Goal: Task Accomplishment & Management: Manage account settings

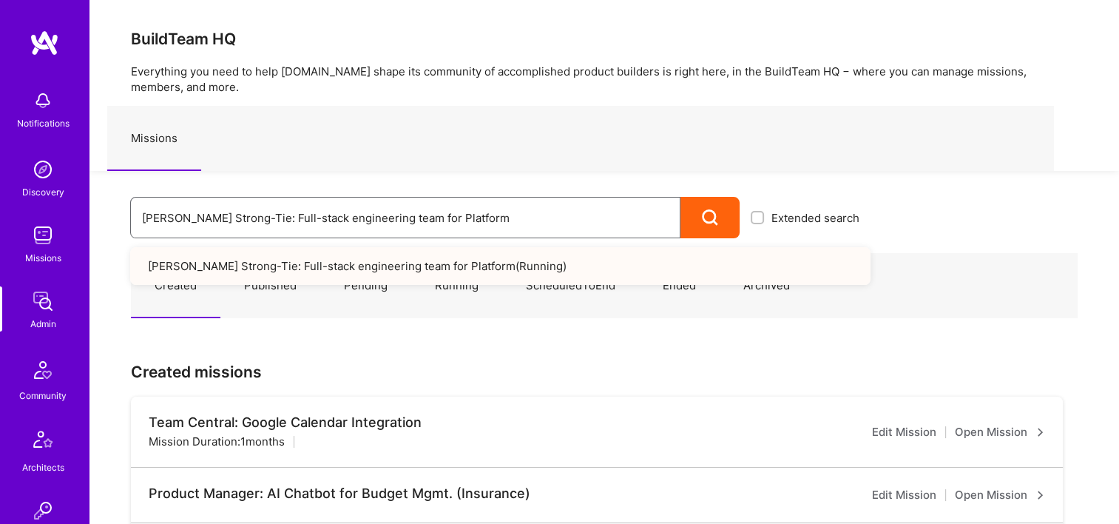
drag, startPoint x: 190, startPoint y: 213, endPoint x: 17, endPoint y: 209, distance: 173.1
paste input "PepsiCo: eCommerce Elixir Development"
drag, startPoint x: 444, startPoint y: 221, endPoint x: 88, endPoint y: 223, distance: 356.4
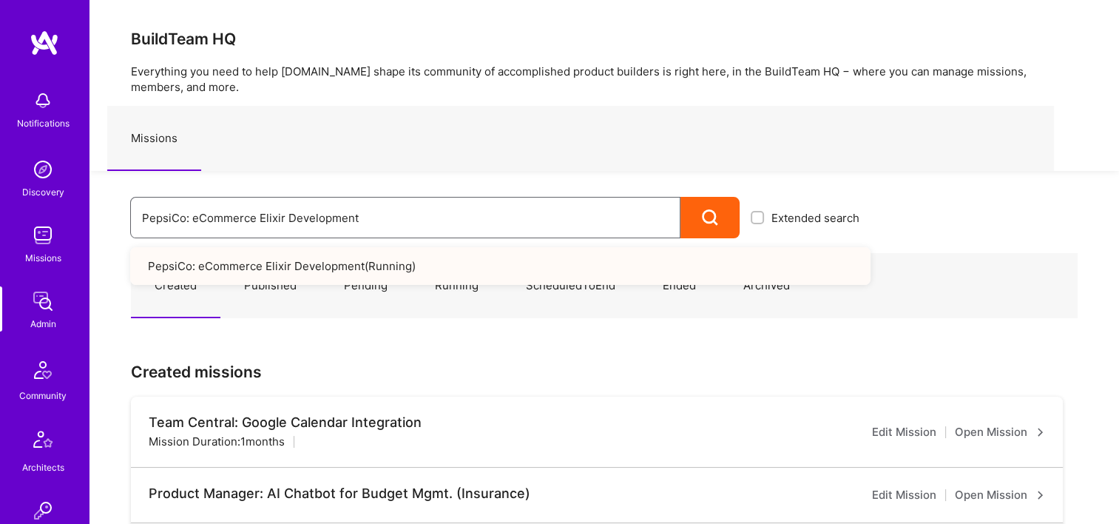
paste input "Modern Exec: Team for Platform & AI"
type input "Modern Exec: Team for Platform & AI Development"
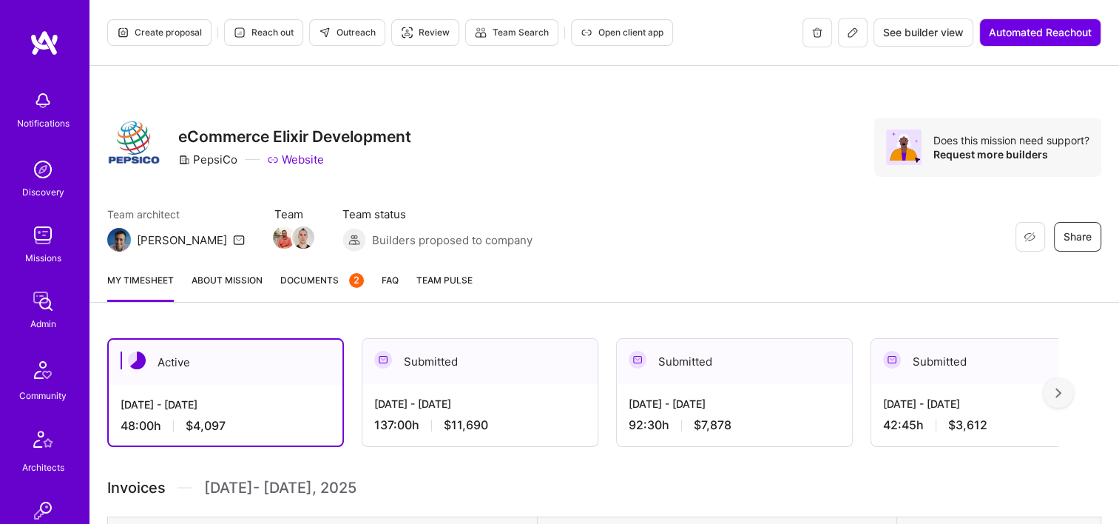
click at [302, 274] on span "Documents 2" at bounding box center [322, 280] width 84 height 16
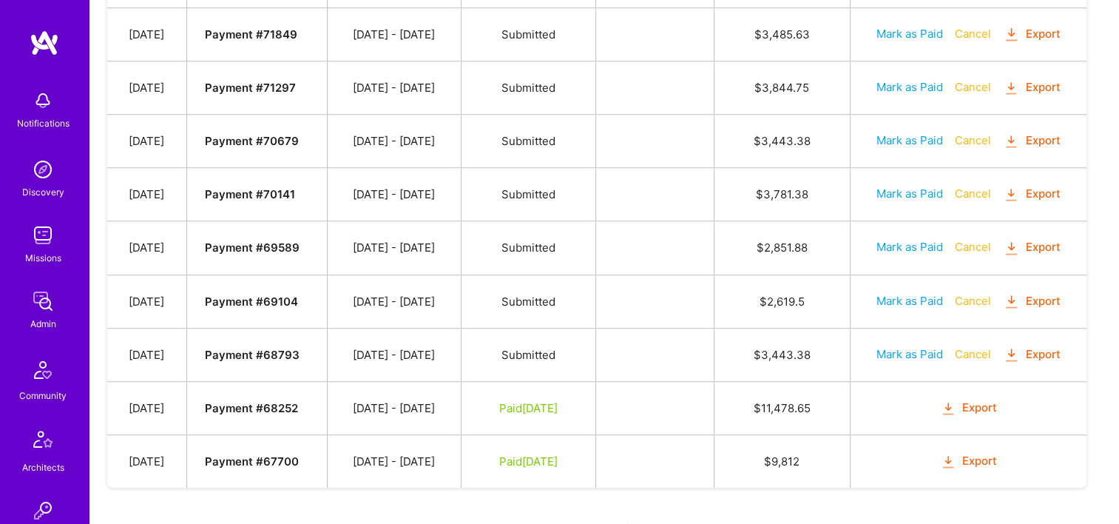
scroll to position [1295, 0]
click at [896, 346] on button "Mark as Paid" at bounding box center [909, 354] width 67 height 16
select select "9"
select select "7"
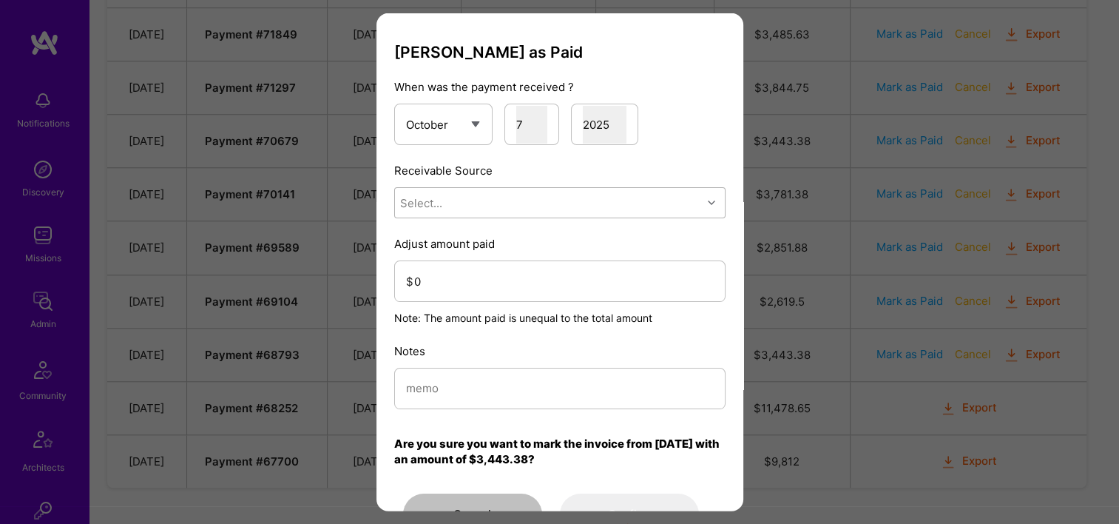
click at [543, 213] on div "Select..." at bounding box center [548, 203] width 307 height 30
click at [495, 302] on div "Stripe" at bounding box center [559, 295] width 331 height 27
click at [479, 281] on input "0" at bounding box center [563, 281] width 299 height 38
type input "3443.39"
click at [504, 373] on input "modal" at bounding box center [560, 388] width 308 height 38
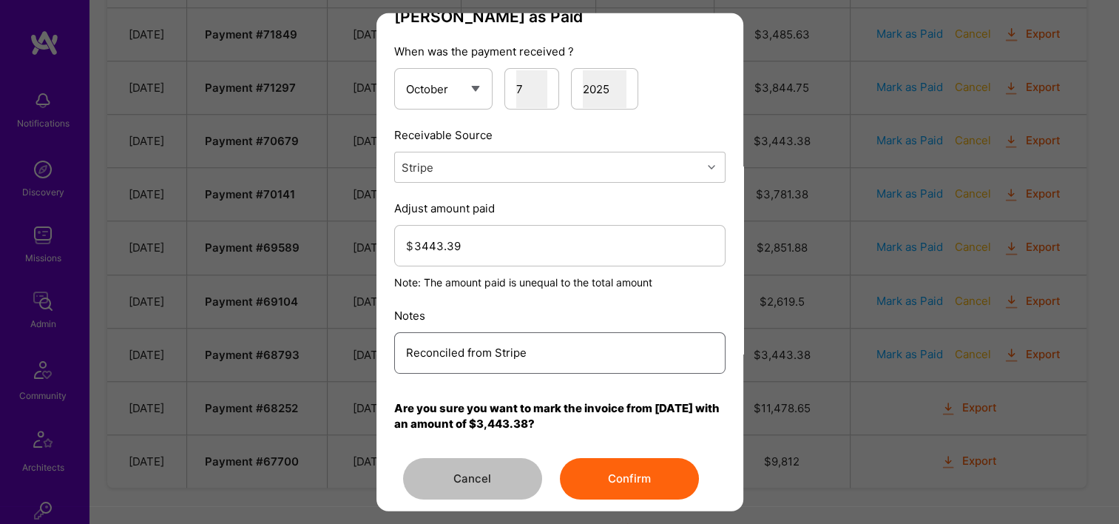
scroll to position [53, 0]
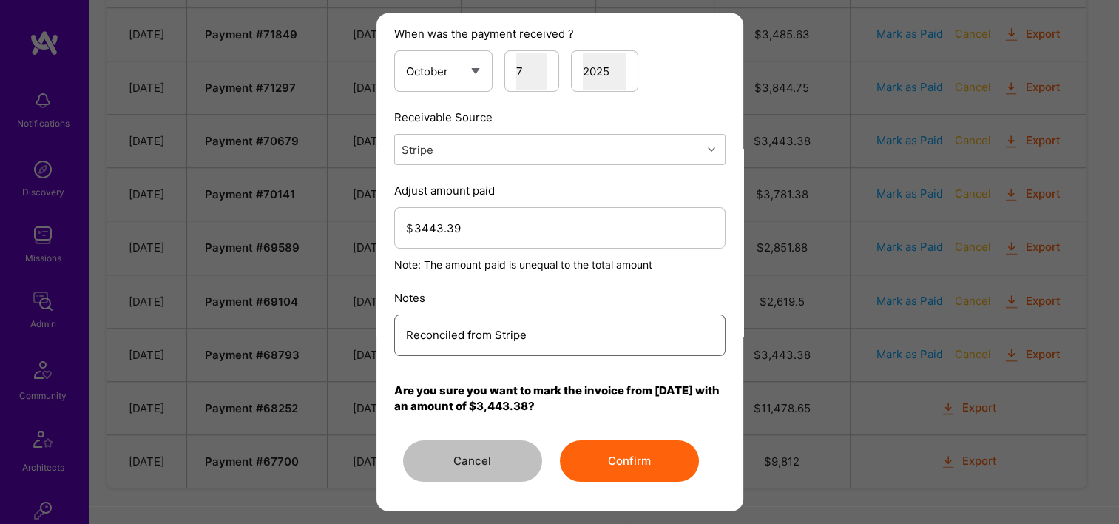
type input "Reconciled from Stripe"
click at [628, 461] on button "Confirm" at bounding box center [629, 460] width 139 height 41
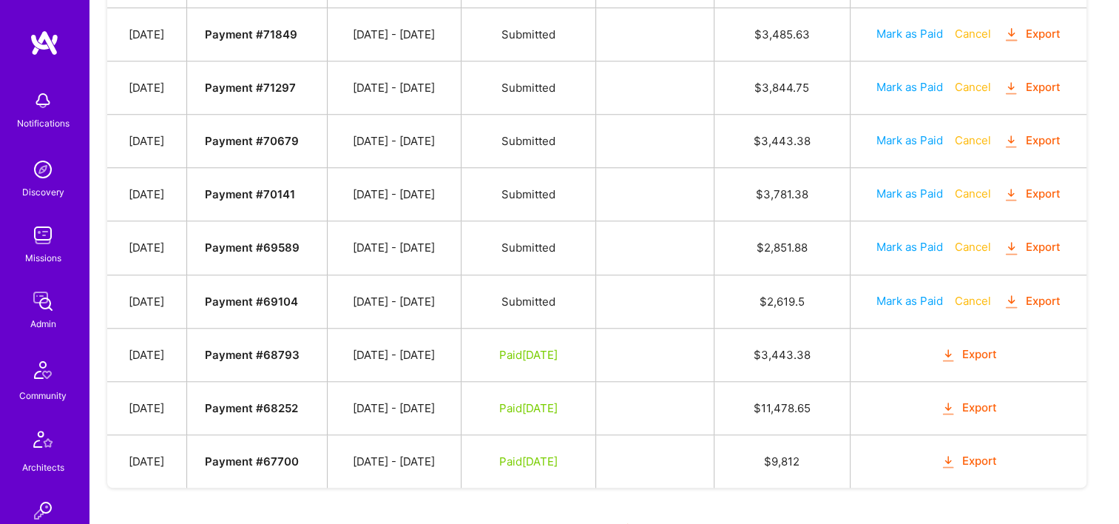
click at [904, 293] on button "Mark as Paid" at bounding box center [909, 301] width 67 height 16
select select "9"
select select "7"
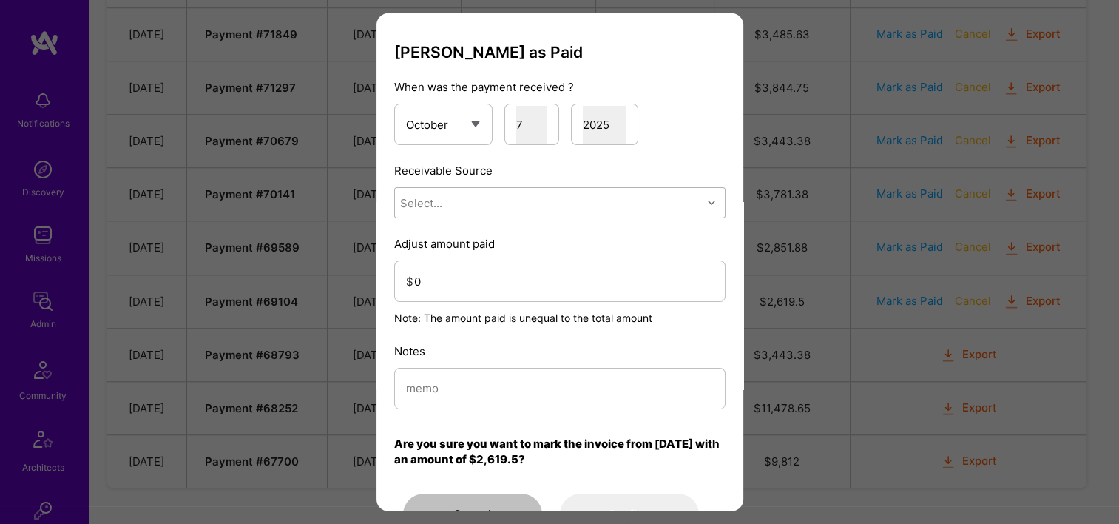
click at [500, 198] on div "Select..." at bounding box center [548, 203] width 307 height 30
click at [488, 287] on div "Stripe" at bounding box center [559, 295] width 331 height 27
click at [491, 385] on input "modal" at bounding box center [560, 388] width 308 height 38
paste input "Reconciled from Stripe"
type input "Reconciled from Stripe"
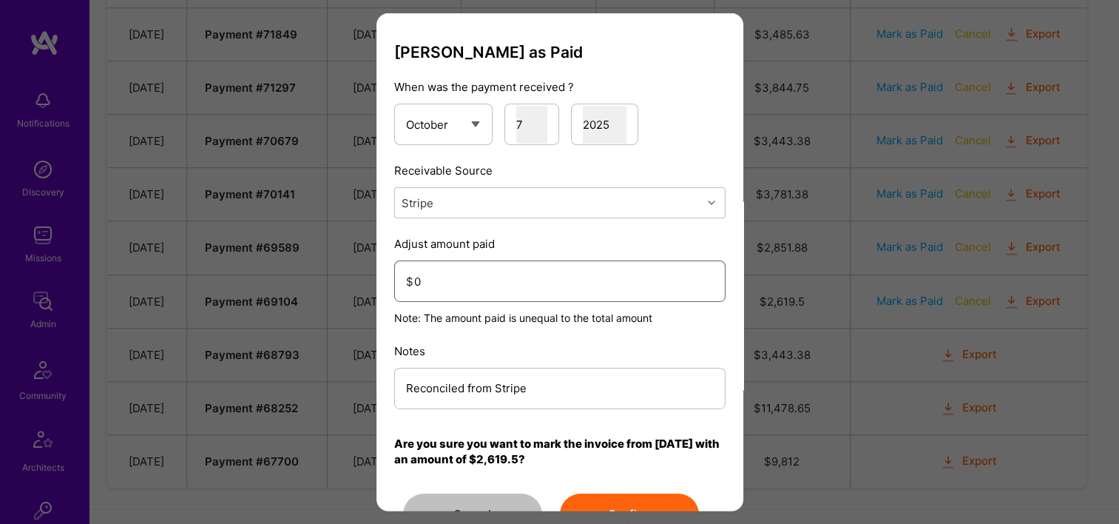
click at [455, 272] on input "0" at bounding box center [563, 281] width 299 height 38
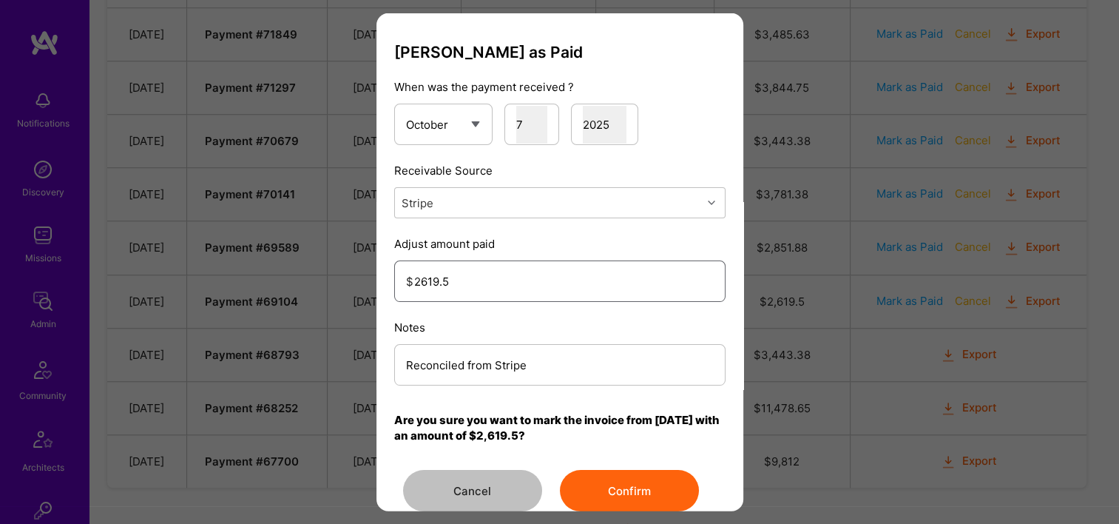
type input "2619.5"
click at [633, 487] on button "Confirm" at bounding box center [629, 490] width 139 height 41
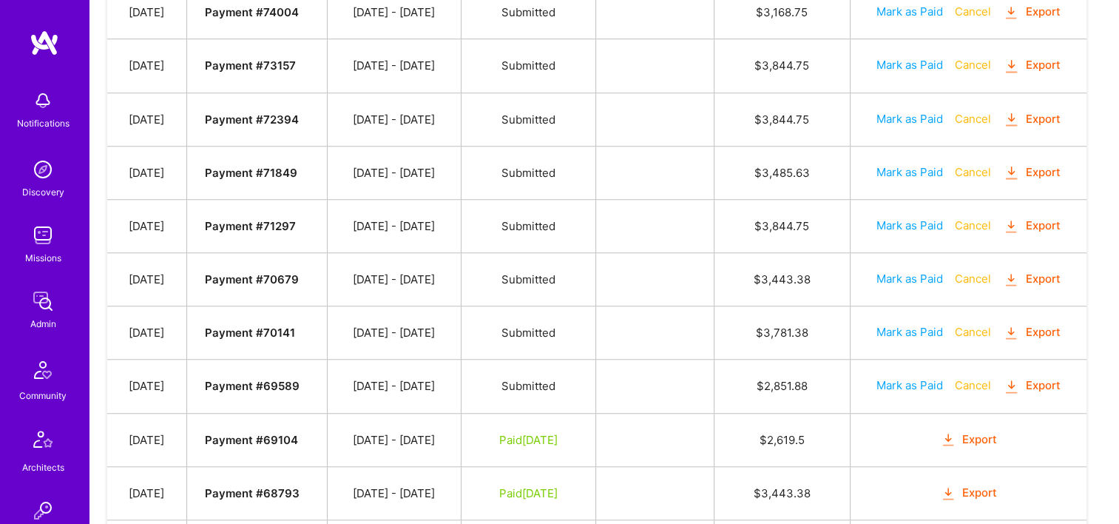
scroll to position [1148, 0]
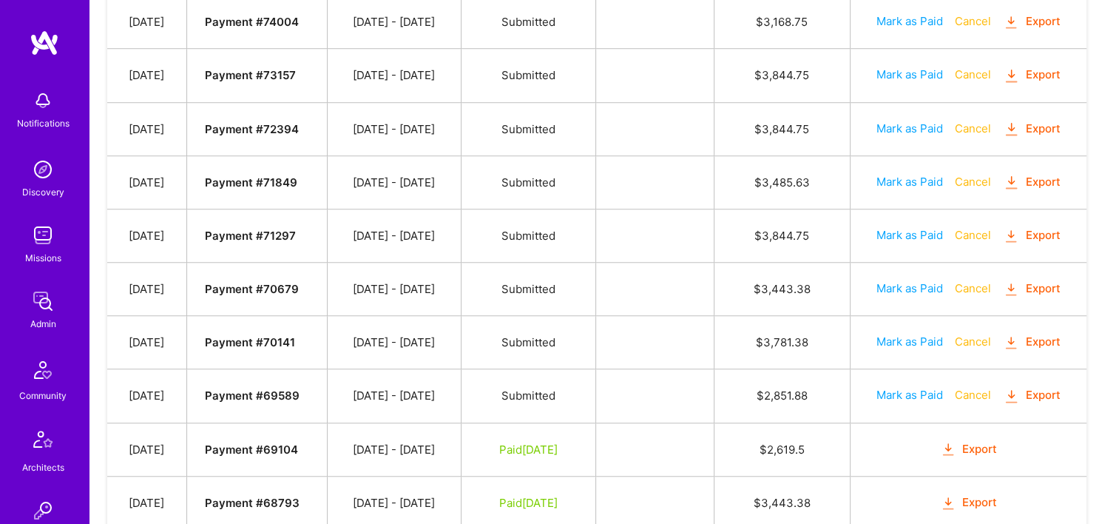
click at [897, 387] on button "Mark as Paid" at bounding box center [909, 395] width 67 height 16
select select "9"
select select "7"
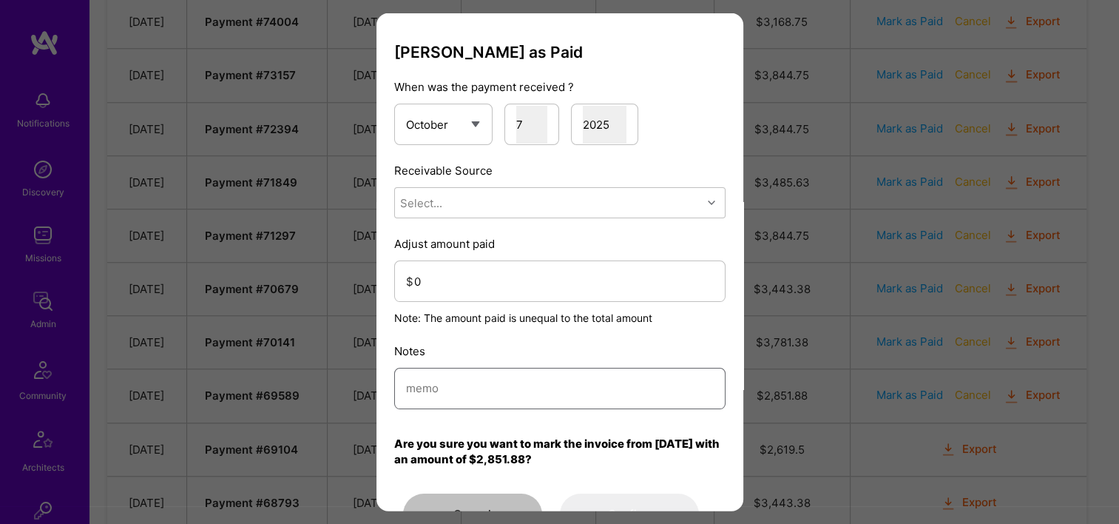
click at [476, 398] on input "modal" at bounding box center [560, 388] width 308 height 38
paste input "Reconciled from Stripe"
type input "Reconciled from Stripe"
click at [439, 197] on div "Select..." at bounding box center [421, 202] width 42 height 16
click at [459, 290] on div "Stripe" at bounding box center [559, 295] width 331 height 27
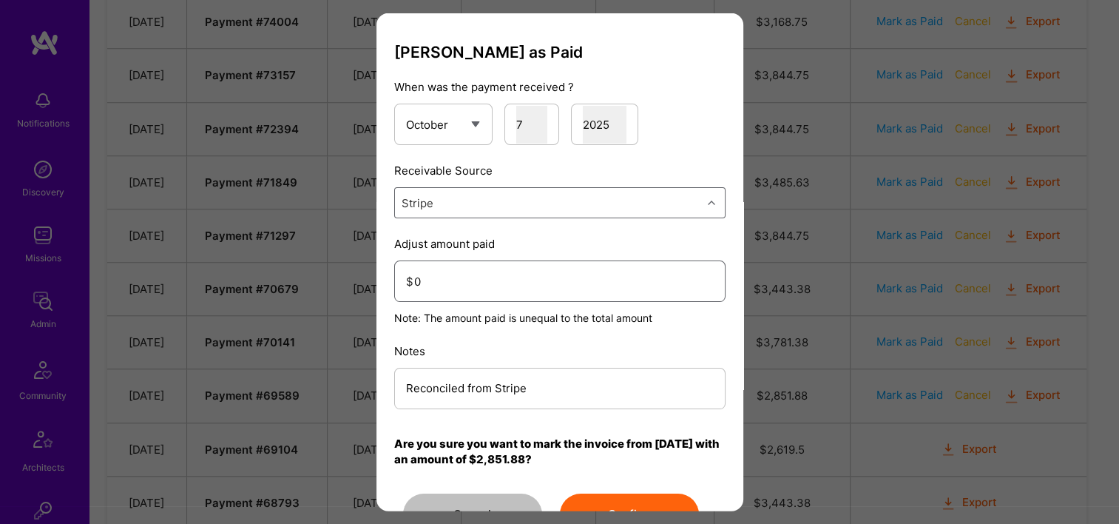
click at [470, 281] on input "0" at bounding box center [563, 281] width 299 height 38
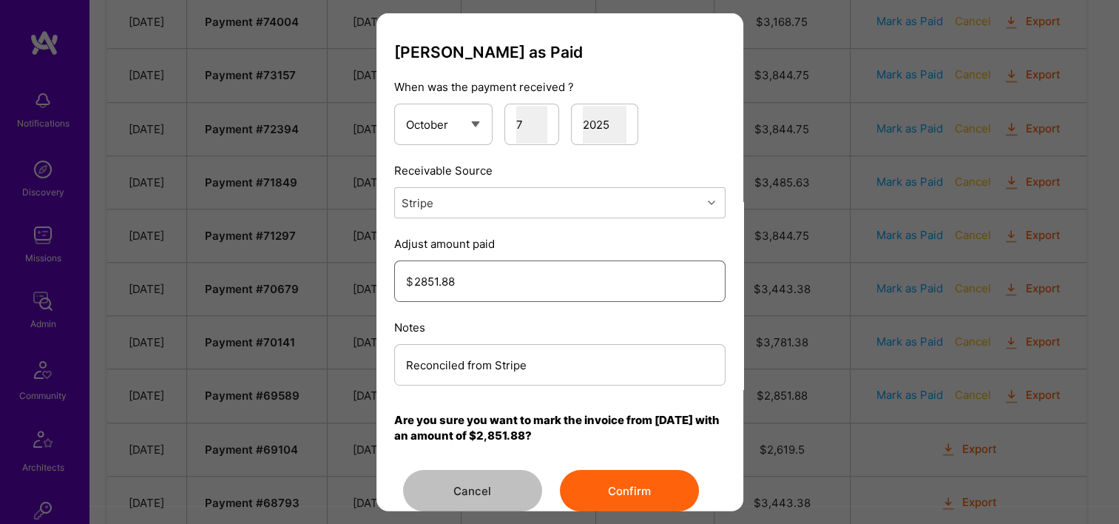
type input "2851.88"
click at [592, 489] on button "Confirm" at bounding box center [629, 490] width 139 height 41
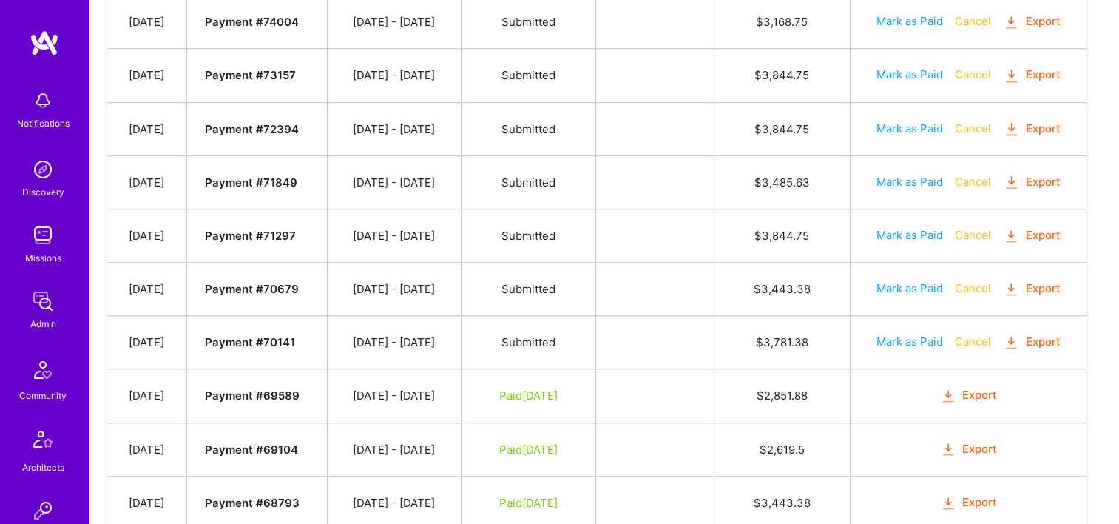
click at [917, 333] on button "Mark as Paid" at bounding box center [909, 341] width 67 height 16
select select "9"
select select "7"
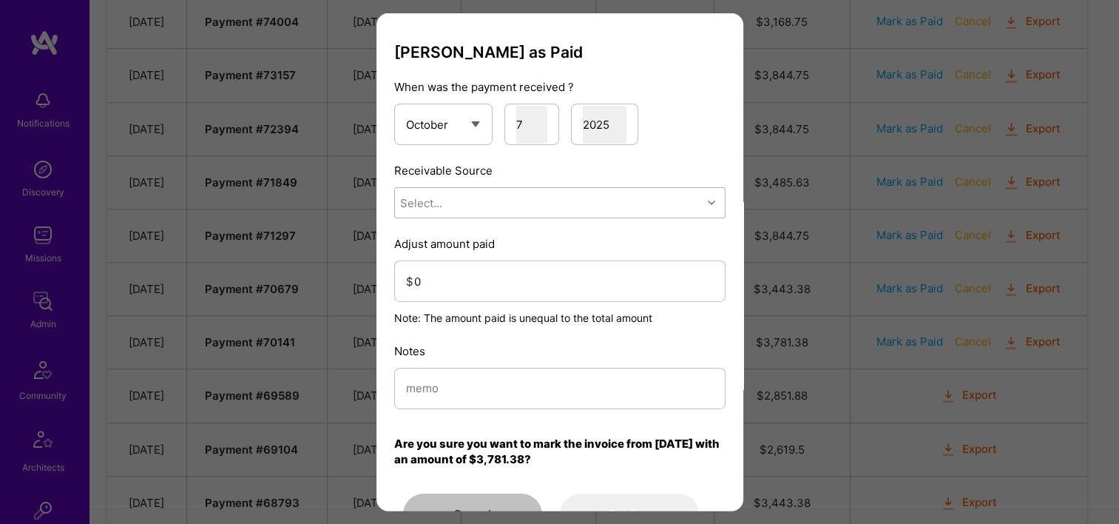
click at [524, 200] on div "Select..." at bounding box center [548, 203] width 307 height 30
click at [508, 293] on div "Stripe" at bounding box center [559, 295] width 331 height 27
click at [484, 376] on input "modal" at bounding box center [560, 388] width 308 height 38
paste input "Reconciled from Stripe"
type input "Reconciled from Stripe"
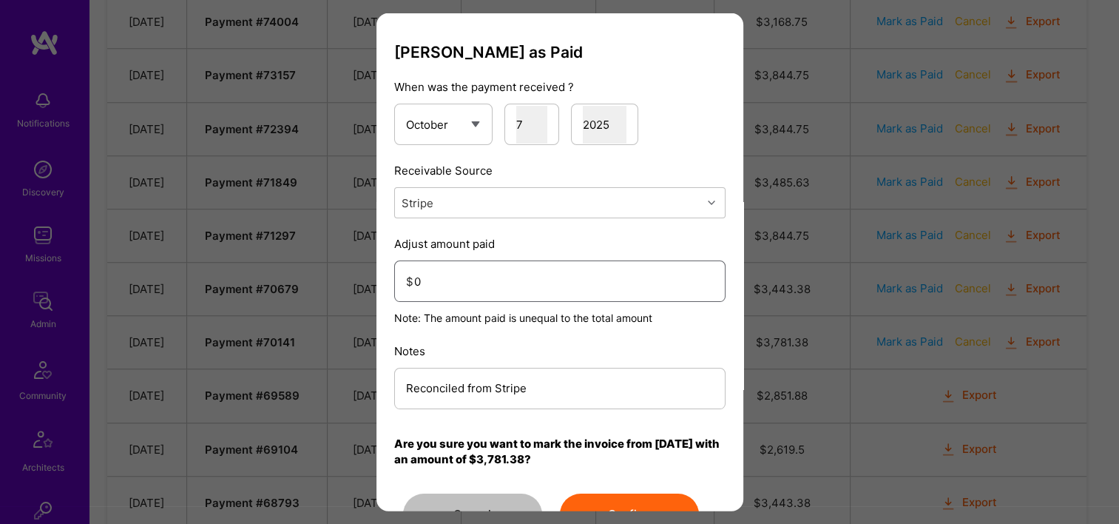
click at [464, 274] on input "0" at bounding box center [563, 281] width 299 height 38
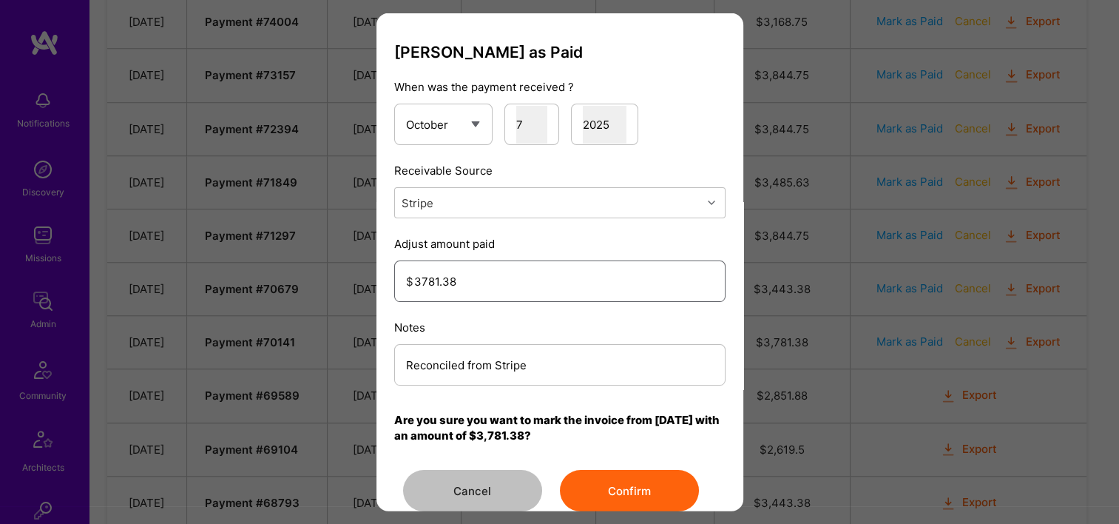
type input "3781.38"
click at [657, 491] on button "Confirm" at bounding box center [629, 490] width 139 height 41
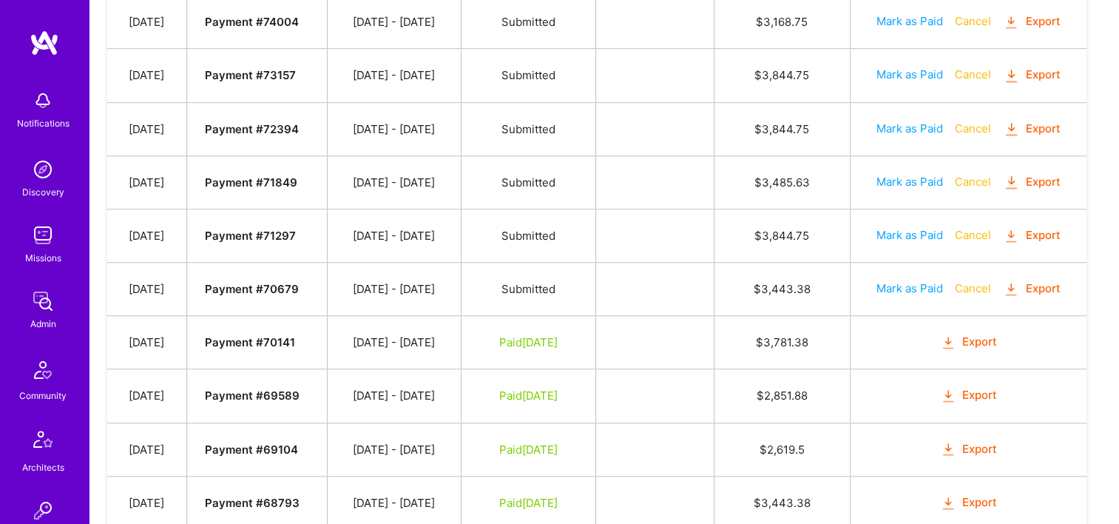
click at [899, 280] on button "Mark as Paid" at bounding box center [909, 288] width 67 height 16
select select "9"
select select "7"
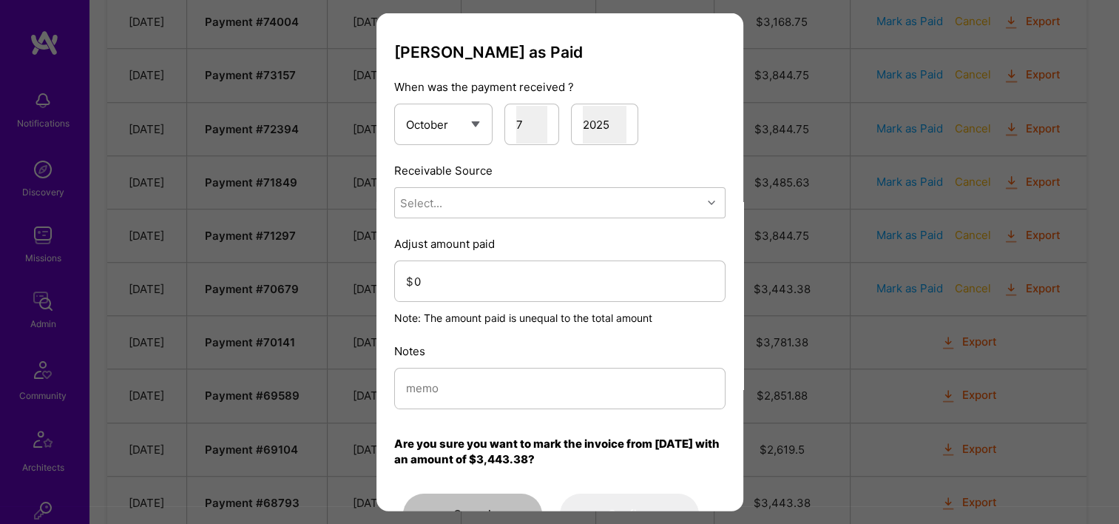
click at [532, 208] on div "Select..." at bounding box center [548, 203] width 307 height 30
click at [490, 297] on div "Stripe" at bounding box center [559, 295] width 331 height 27
click at [438, 381] on input "modal" at bounding box center [560, 388] width 308 height 38
paste input "Reconciled from Stripe"
type input "Reconciled from Stripe"
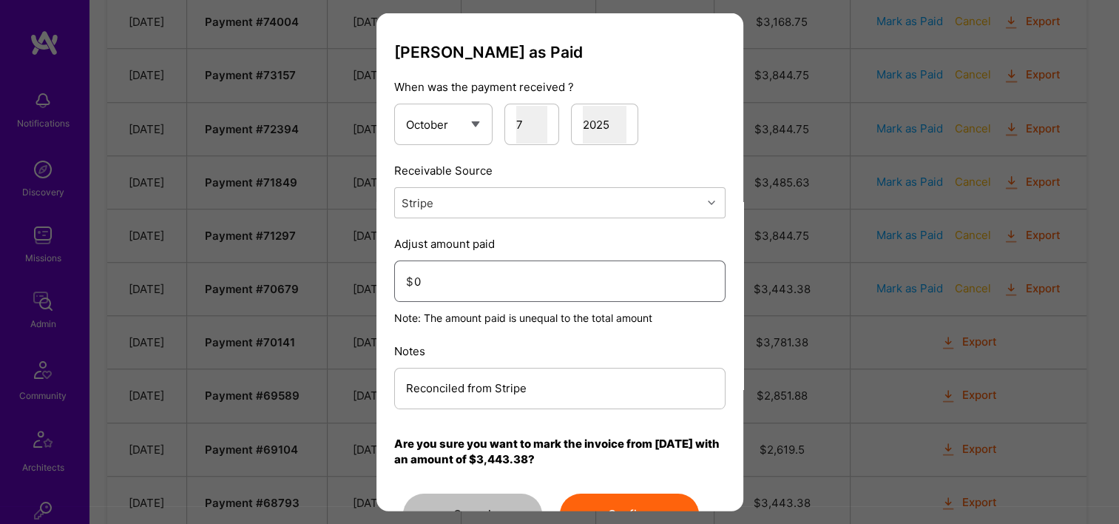
click at [455, 285] on input "0" at bounding box center [563, 281] width 299 height 38
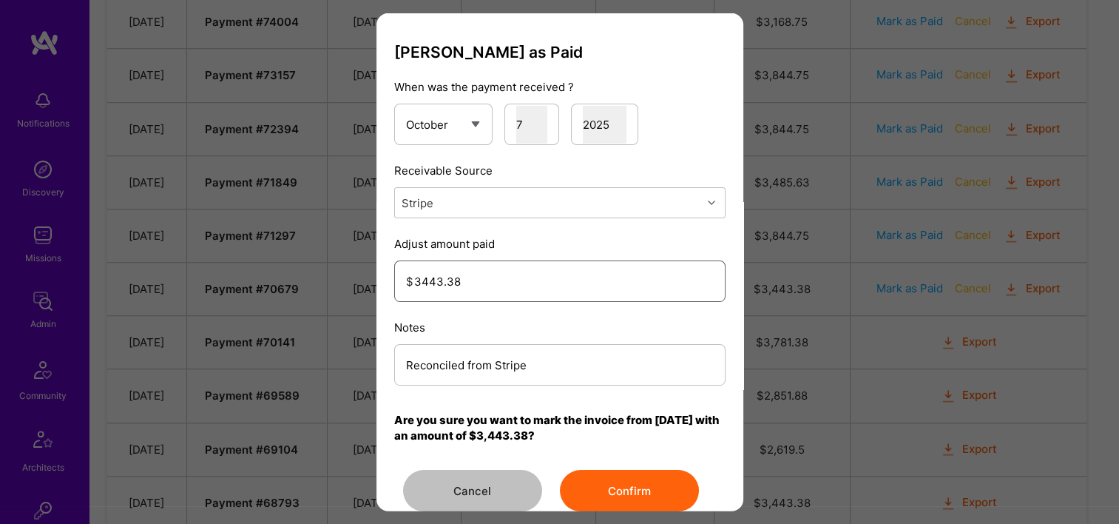
type input "3443.38"
click at [640, 495] on button "Confirm" at bounding box center [629, 490] width 139 height 41
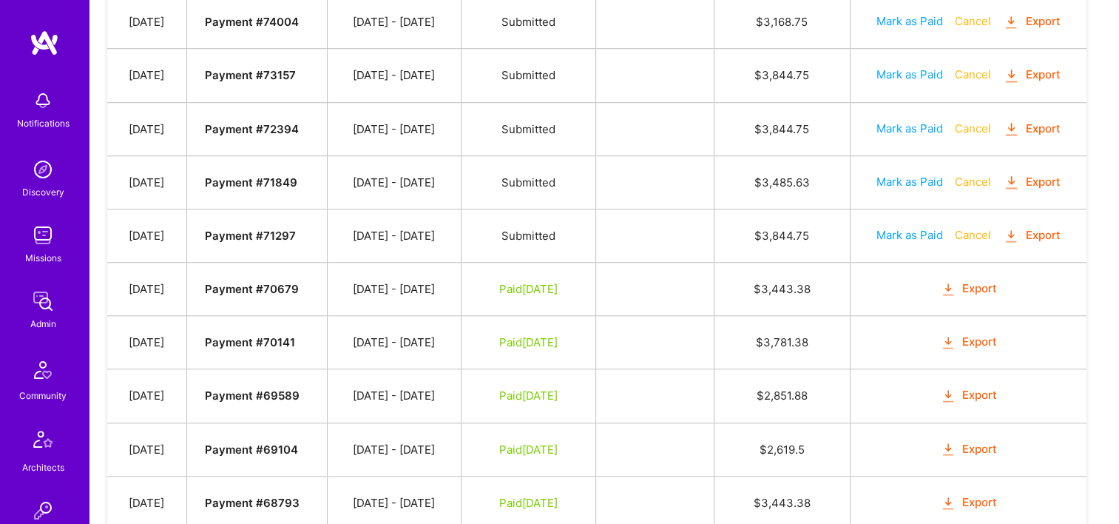
scroll to position [1074, 0]
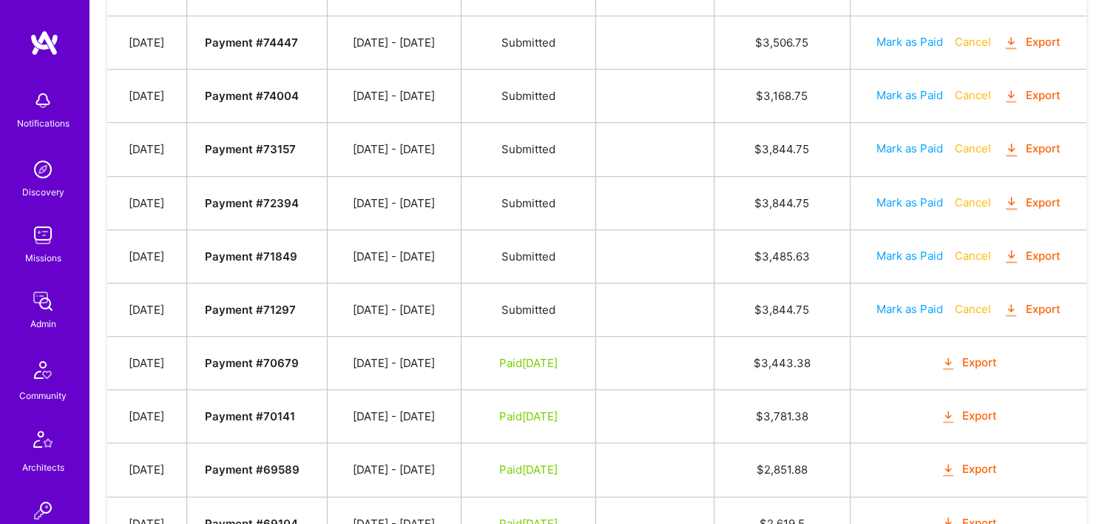
click at [907, 301] on button "Mark as Paid" at bounding box center [909, 309] width 67 height 16
select select "9"
select select "7"
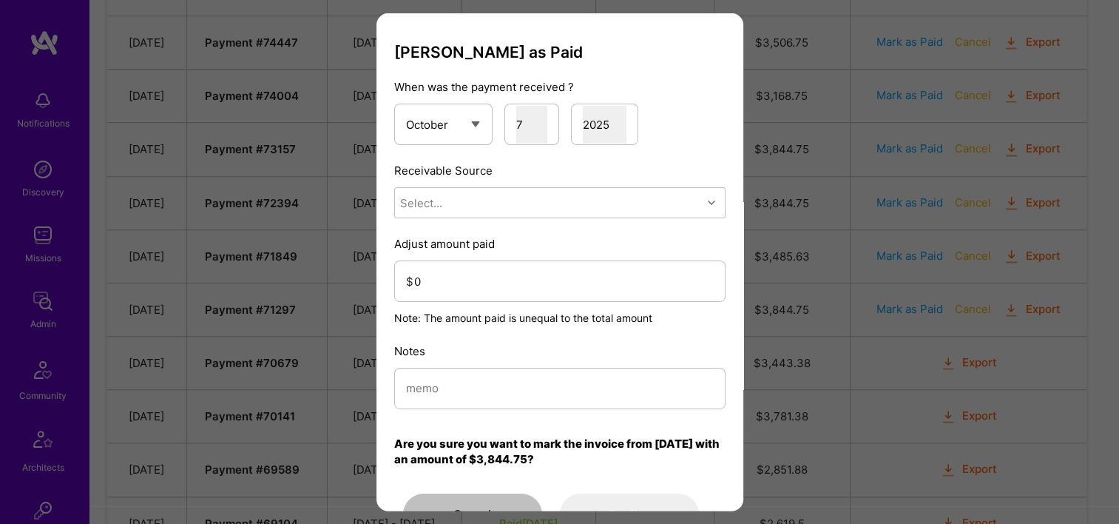
click at [496, 237] on p "Adjust amount paid" at bounding box center [559, 244] width 331 height 16
click at [485, 217] on div "Select..." at bounding box center [559, 202] width 331 height 31
click at [471, 285] on div "Stripe" at bounding box center [559, 295] width 331 height 27
click at [469, 292] on input "0" at bounding box center [563, 281] width 299 height 38
click at [478, 368] on div "modal" at bounding box center [559, 388] width 331 height 41
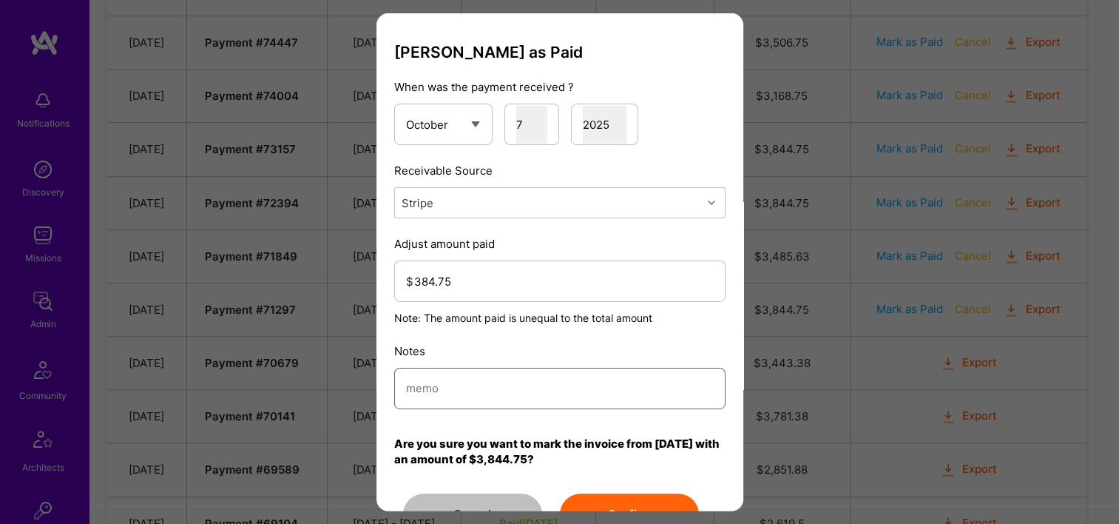
click at [482, 390] on input "modal" at bounding box center [560, 388] width 308 height 38
drag, startPoint x: 482, startPoint y: 390, endPoint x: 435, endPoint y: 279, distance: 120.6
click at [435, 279] on input "384.75" at bounding box center [563, 281] width 299 height 38
click at [430, 277] on input "384.75" at bounding box center [563, 281] width 299 height 38
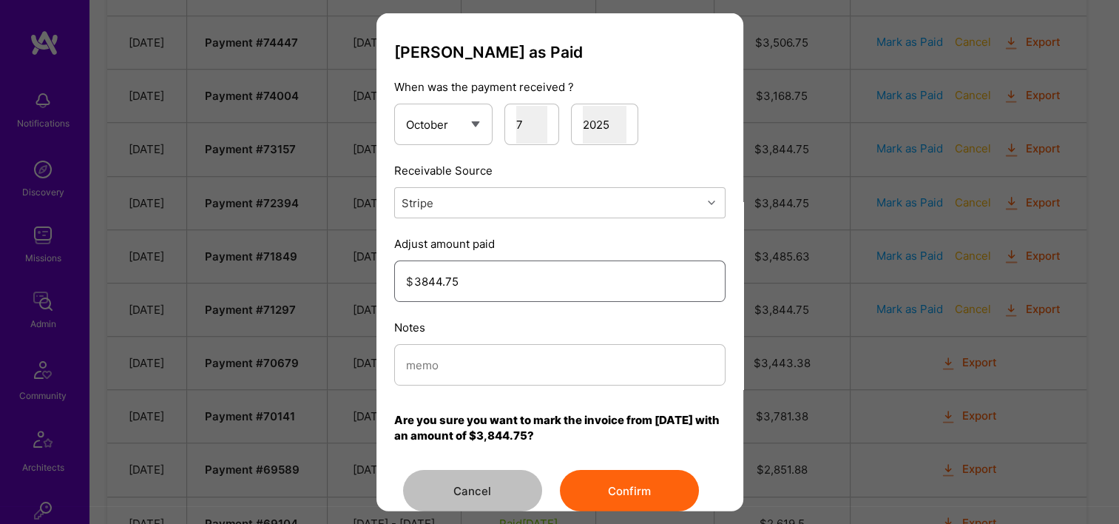
type input "3844.75"
click at [466, 373] on input "modal" at bounding box center [560, 364] width 308 height 38
paste input "Reconciled from Stripe"
type input "Reconciled from Stripe"
click at [619, 481] on button "Confirm" at bounding box center [629, 490] width 139 height 41
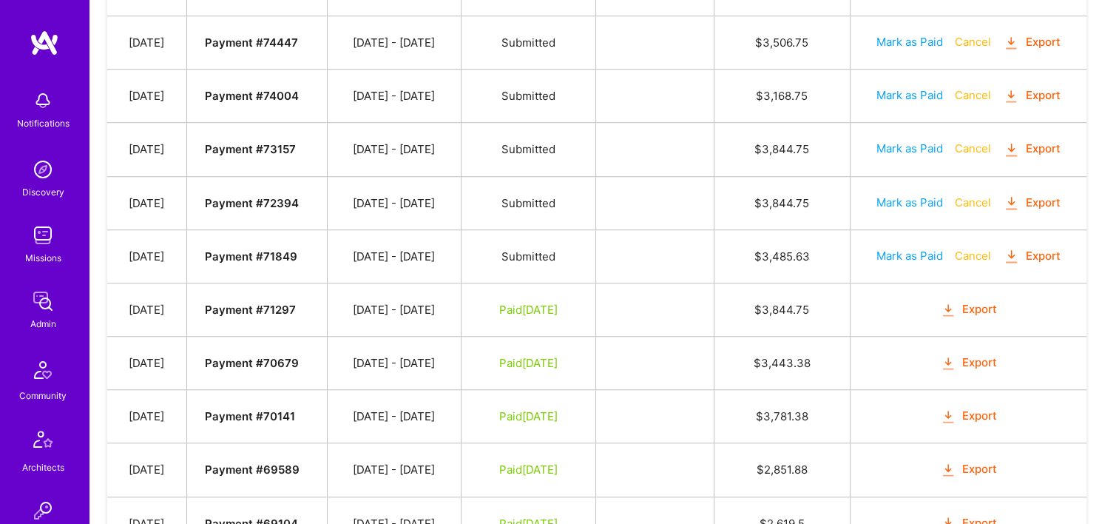
click at [889, 249] on button "Mark as Paid" at bounding box center [909, 256] width 67 height 16
select select "9"
select select "7"
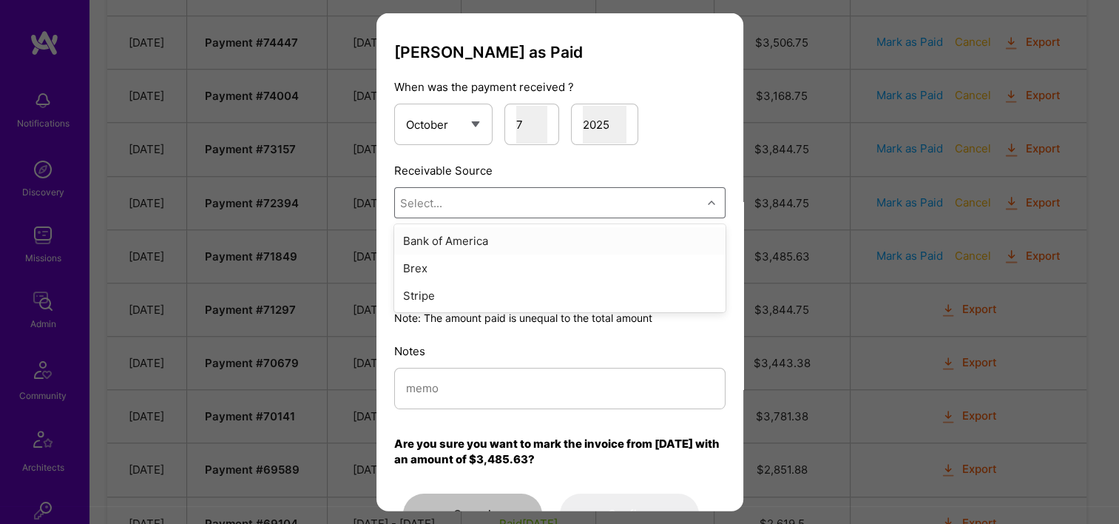
click at [524, 205] on div "Select..." at bounding box center [548, 203] width 307 height 30
click at [475, 299] on div "Stripe" at bounding box center [559, 295] width 331 height 27
click at [467, 369] on input "modal" at bounding box center [560, 388] width 308 height 38
paste input "Reconciled from Stripe"
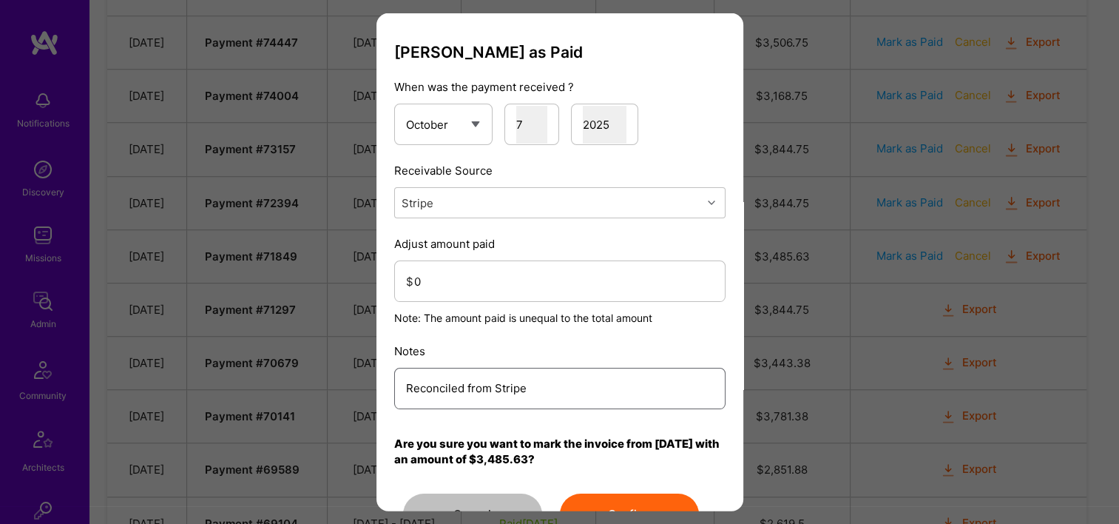
type input "Reconciled from Stripe"
click at [493, 280] on input "0" at bounding box center [563, 281] width 299 height 38
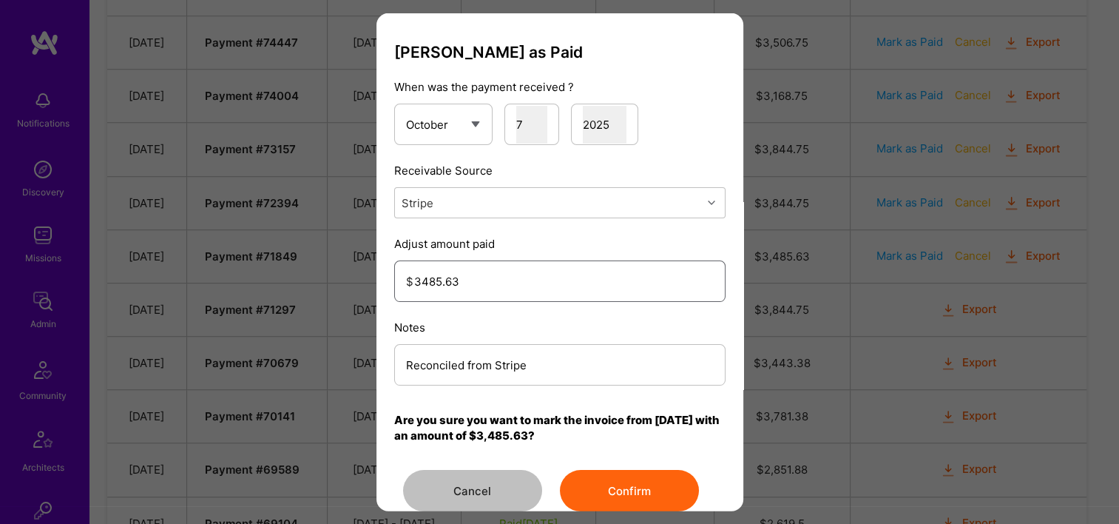
type input "3485.63"
click at [656, 484] on button "Confirm" at bounding box center [629, 490] width 139 height 41
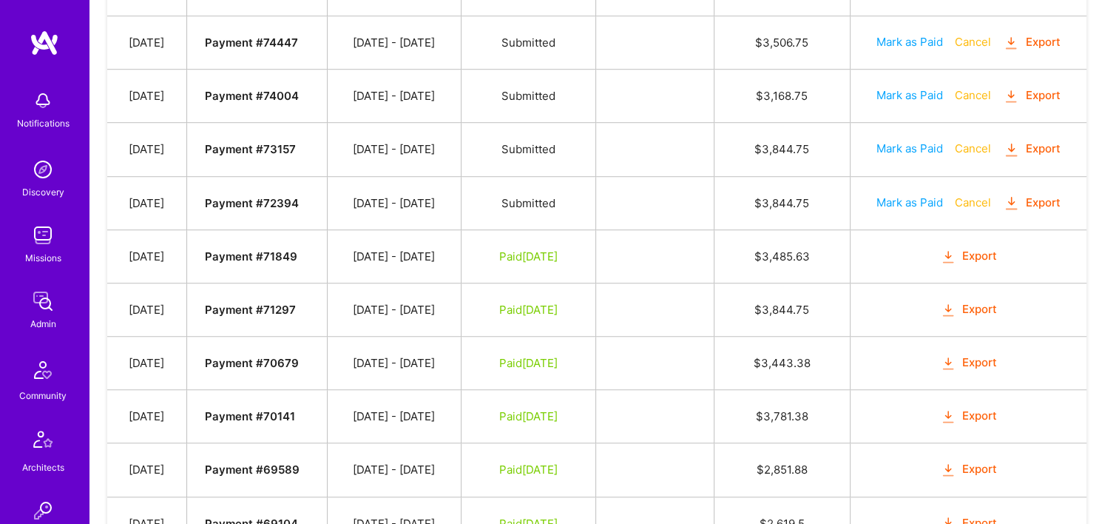
click at [908, 194] on button "Mark as Paid" at bounding box center [909, 202] width 67 height 16
select select "9"
select select "7"
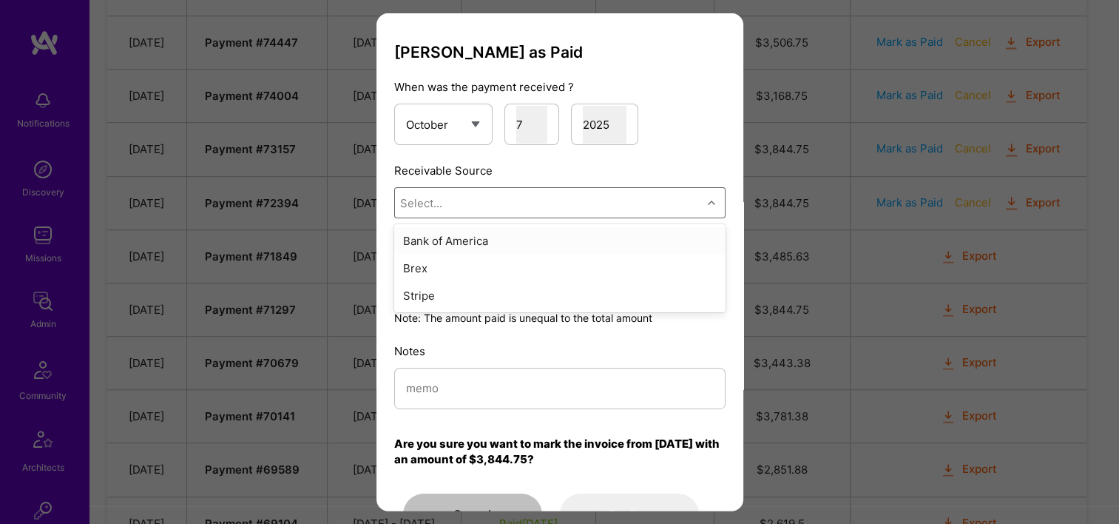
drag, startPoint x: 547, startPoint y: 189, endPoint x: 549, endPoint y: 218, distance: 28.9
click at [547, 190] on div "Select..." at bounding box center [548, 203] width 307 height 30
click at [514, 302] on div "Stripe" at bounding box center [559, 295] width 331 height 27
click at [501, 396] on input "modal" at bounding box center [560, 388] width 308 height 38
paste input "Reconciled from Stripe"
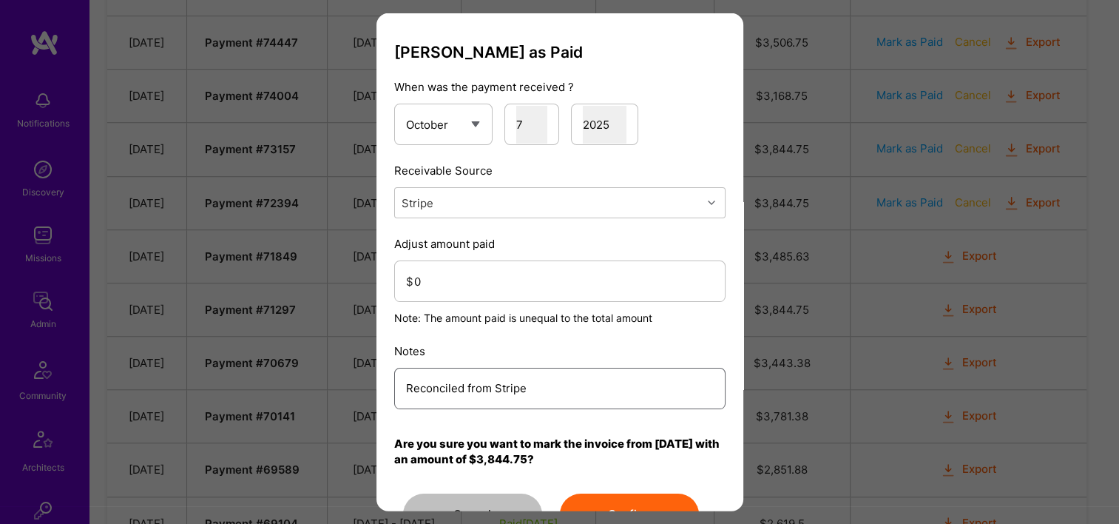
type input "Reconciled from Stripe"
click at [485, 290] on input "0" at bounding box center [563, 281] width 299 height 38
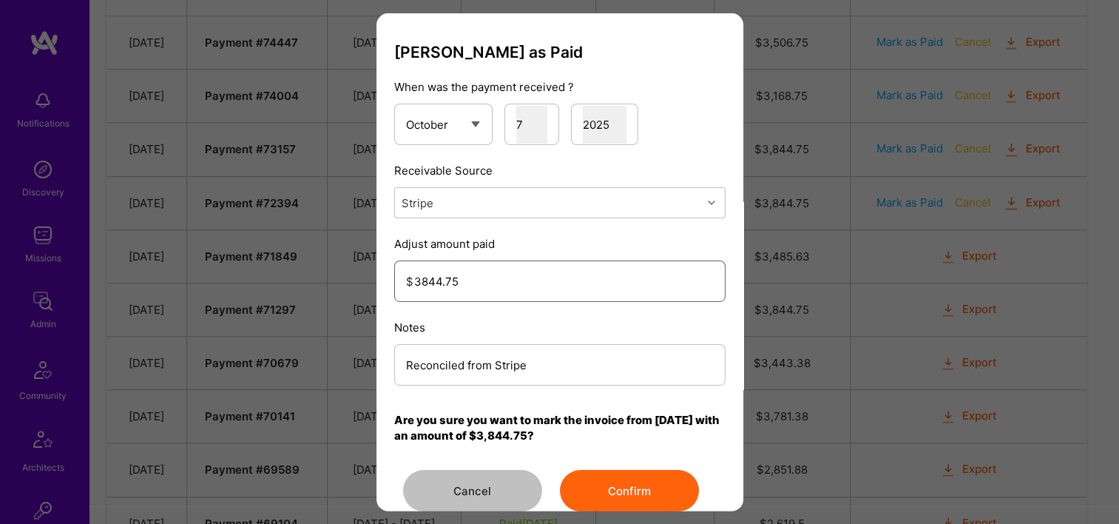
type input "3844.75"
click at [624, 475] on button "Confirm" at bounding box center [629, 490] width 139 height 41
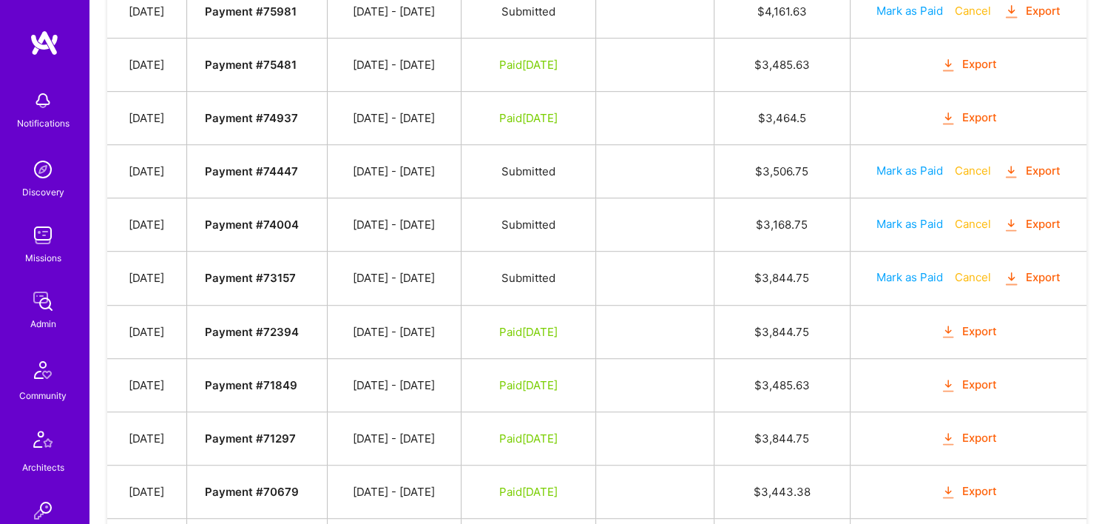
scroll to position [926, 0]
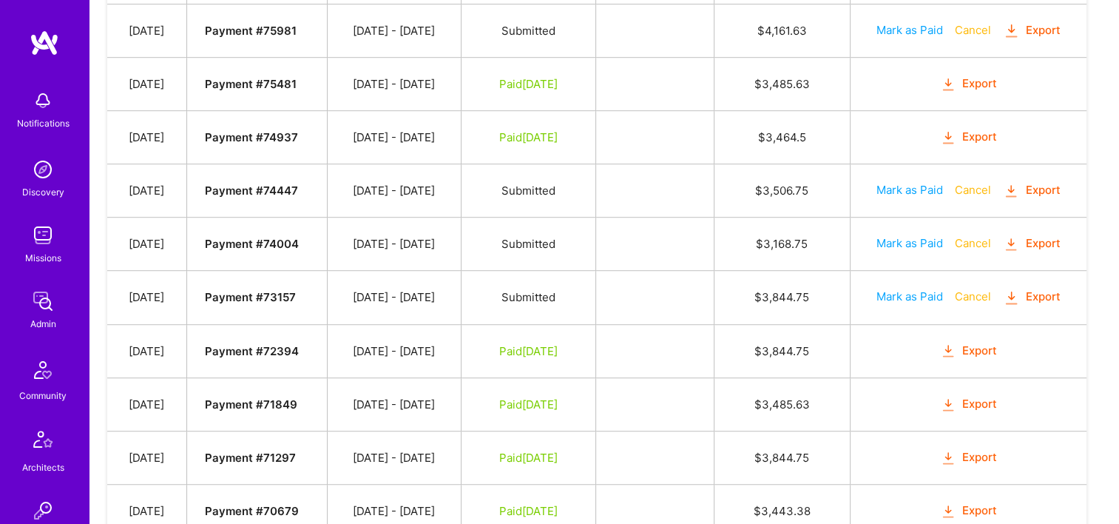
click at [907, 288] on button "Mark as Paid" at bounding box center [909, 296] width 67 height 16
select select "9"
select select "7"
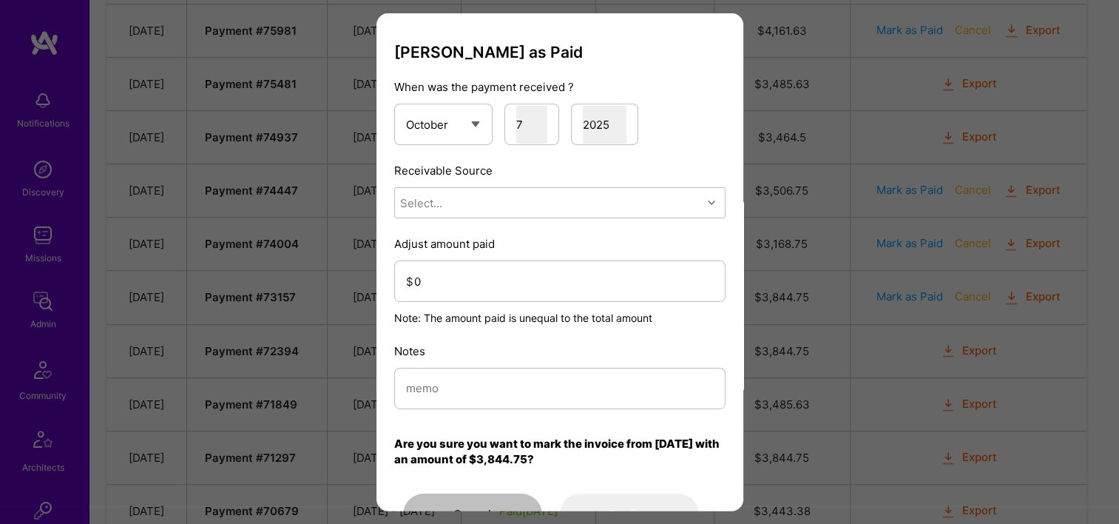
click at [466, 205] on div "Select..." at bounding box center [548, 203] width 307 height 30
click at [490, 293] on div "Stripe" at bounding box center [559, 295] width 331 height 27
click at [475, 396] on input "modal" at bounding box center [560, 388] width 308 height 38
paste input "Reconciled from Stripe"
type input "Reconciled from Stripe"
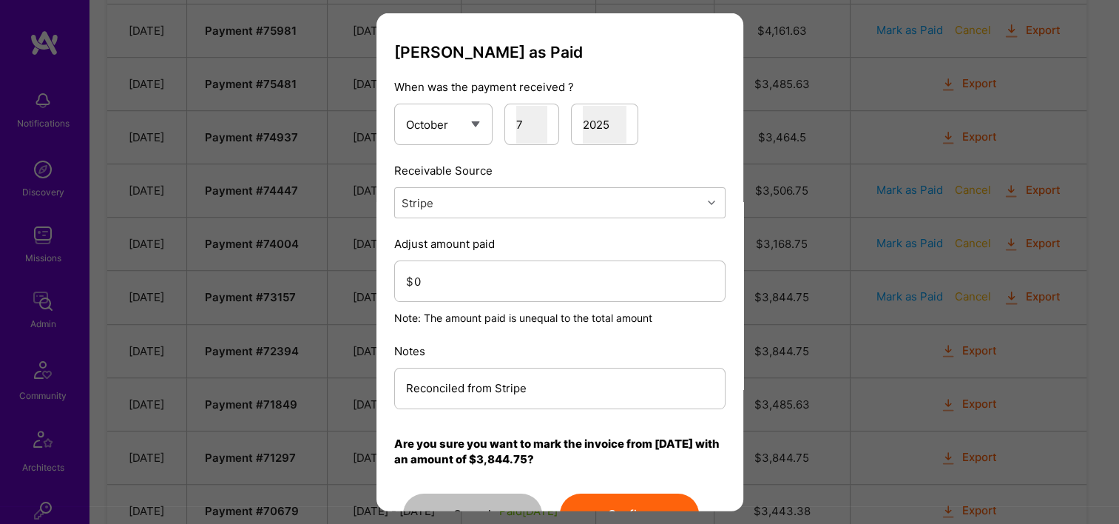
click at [521, 259] on div "Adjust amount paid $ 0 Note: The amount paid is unequal to the total amount" at bounding box center [559, 280] width 331 height 89
click at [515, 272] on input "0" at bounding box center [563, 281] width 299 height 38
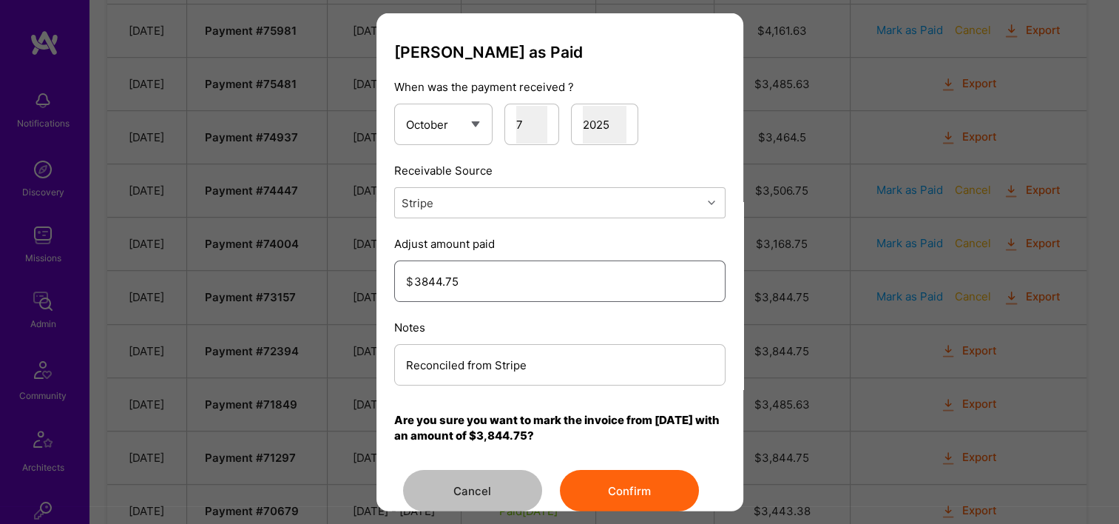
type input "3844.75"
click at [596, 477] on button "Confirm" at bounding box center [629, 490] width 139 height 41
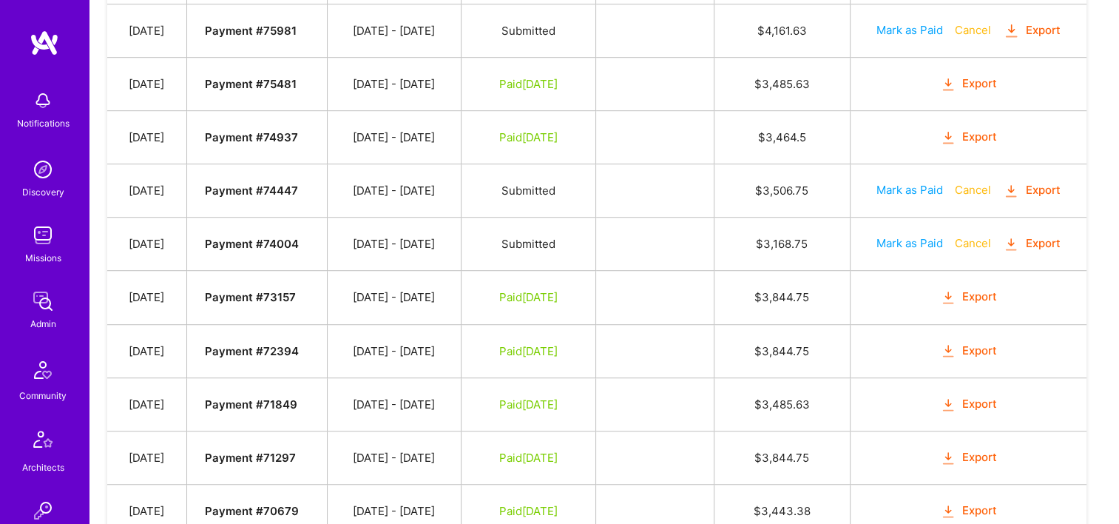
click at [899, 237] on button "Mark as Paid" at bounding box center [909, 243] width 67 height 16
select select "9"
select select "7"
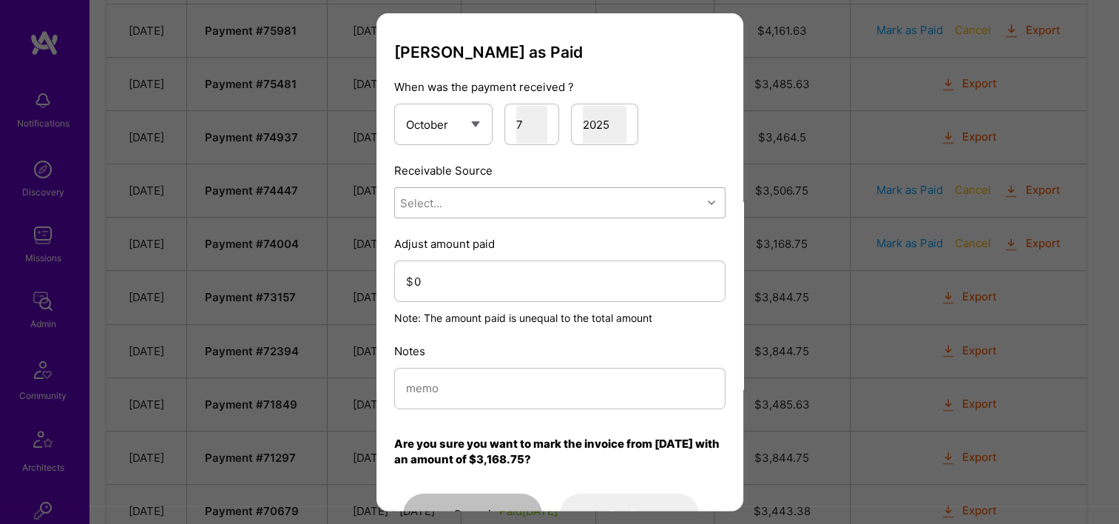
click at [582, 197] on div "Select..." at bounding box center [548, 203] width 307 height 30
click at [447, 254] on div "Brex" at bounding box center [559, 267] width 331 height 27
click at [469, 211] on div "Brex" at bounding box center [548, 203] width 307 height 30
click at [449, 288] on input "0" at bounding box center [563, 281] width 299 height 38
click at [461, 203] on div "Brex" at bounding box center [548, 203] width 307 height 30
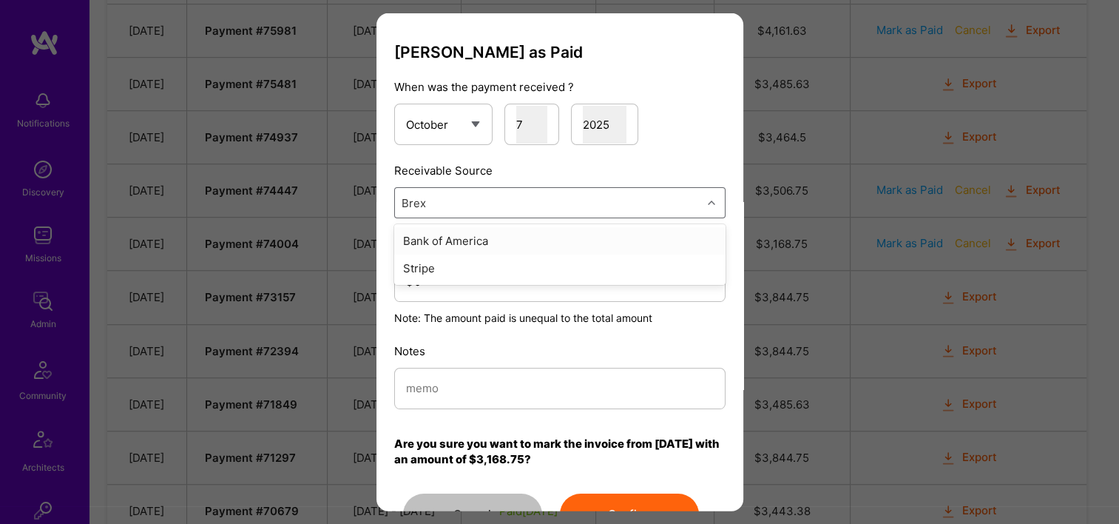
click at [453, 263] on div "Stripe" at bounding box center [559, 267] width 331 height 27
click at [472, 381] on input "modal" at bounding box center [560, 388] width 308 height 38
paste input "Reconciled from Stripe"
type input "Reconciled from Stripe"
click at [467, 289] on input "0" at bounding box center [563, 281] width 299 height 38
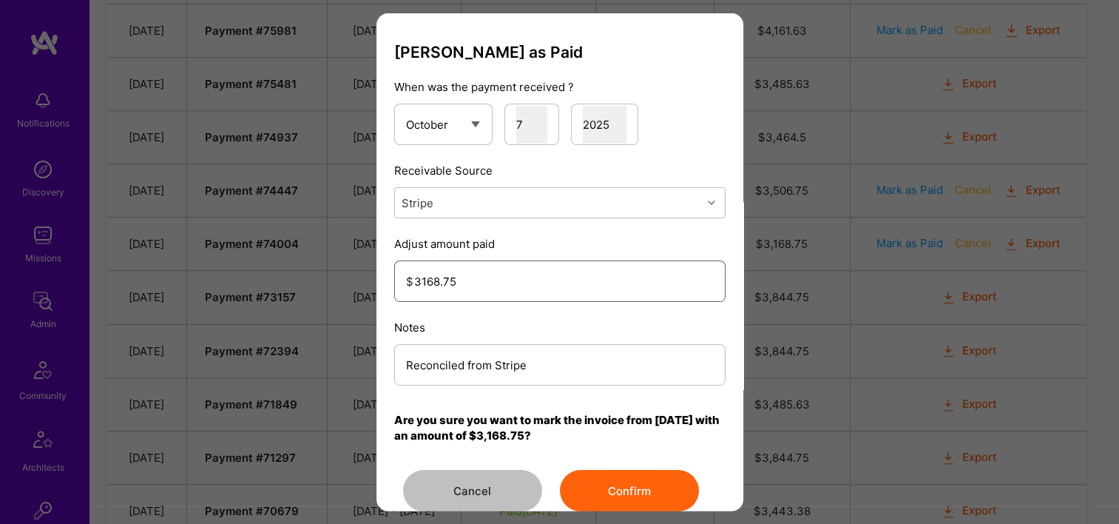
type input "3168.75"
click at [648, 470] on button "Confirm" at bounding box center [629, 490] width 139 height 41
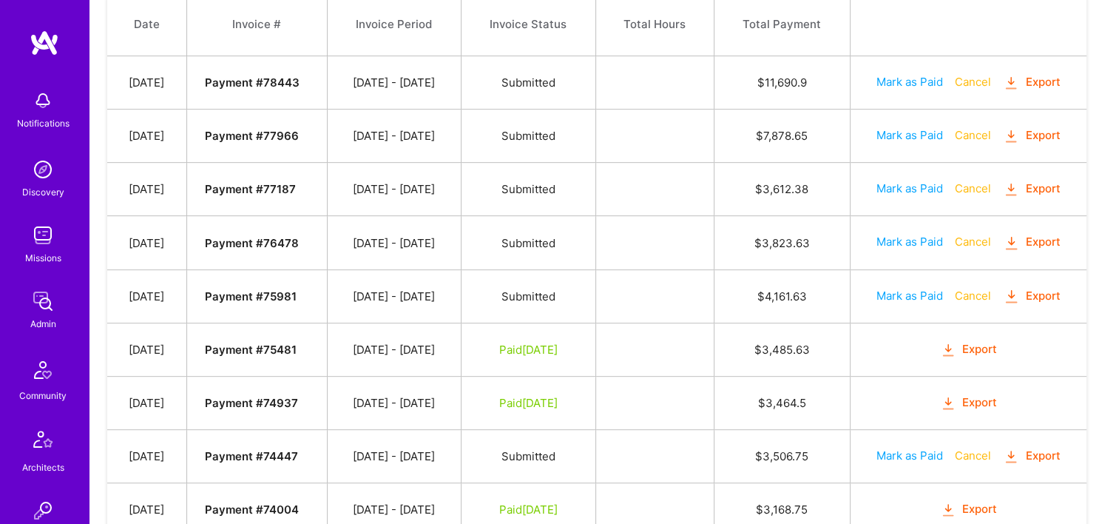
scroll to position [482, 0]
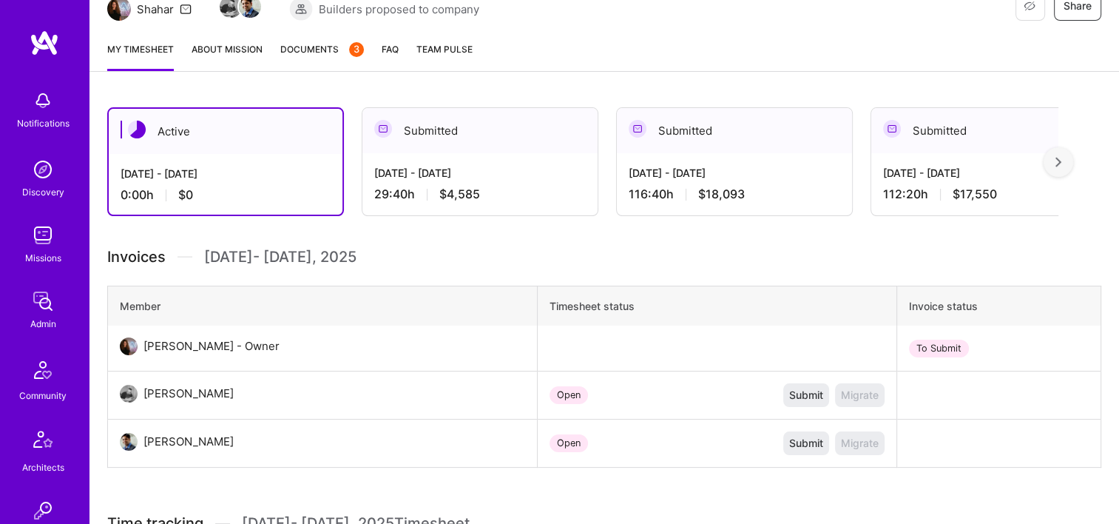
scroll to position [78, 0]
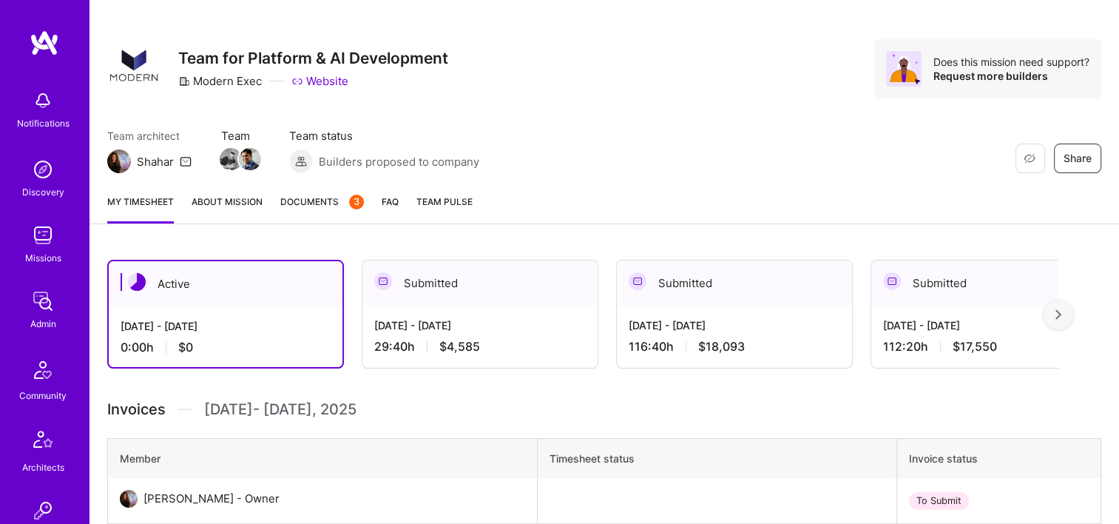
click at [327, 204] on span "Documents 3" at bounding box center [322, 202] width 84 height 16
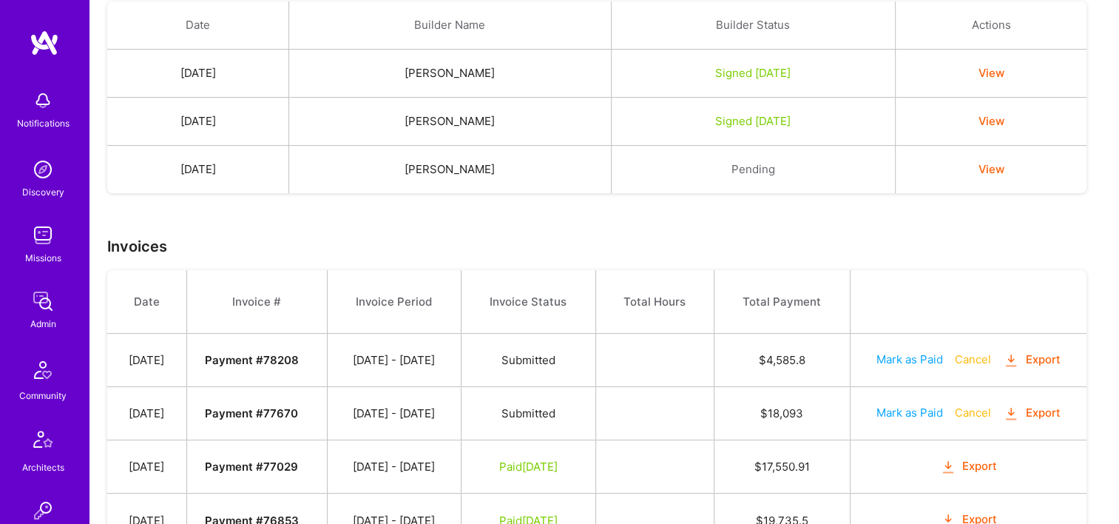
scroll to position [518, 0]
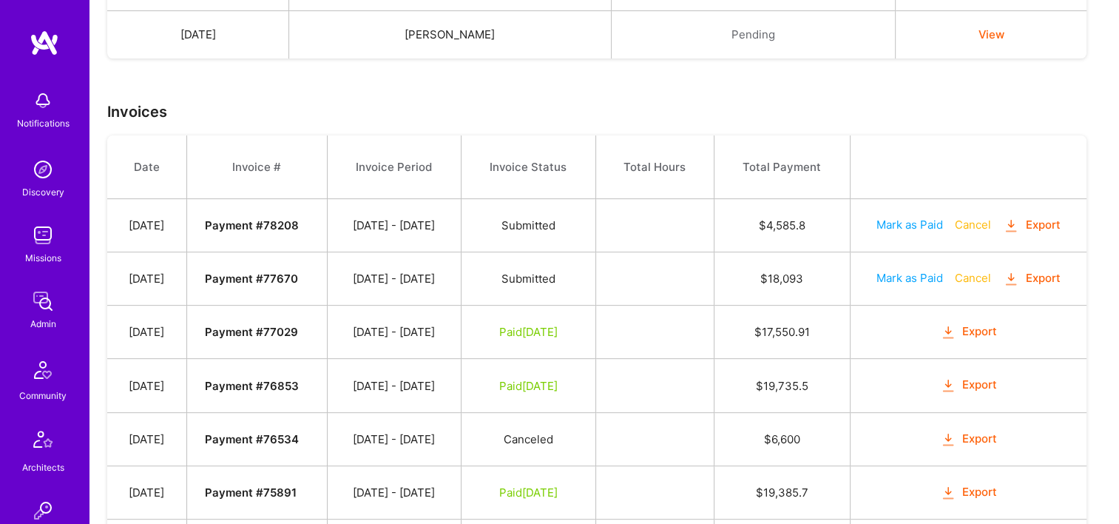
click at [907, 277] on button "Mark as Paid" at bounding box center [909, 278] width 67 height 16
select select "9"
select select "7"
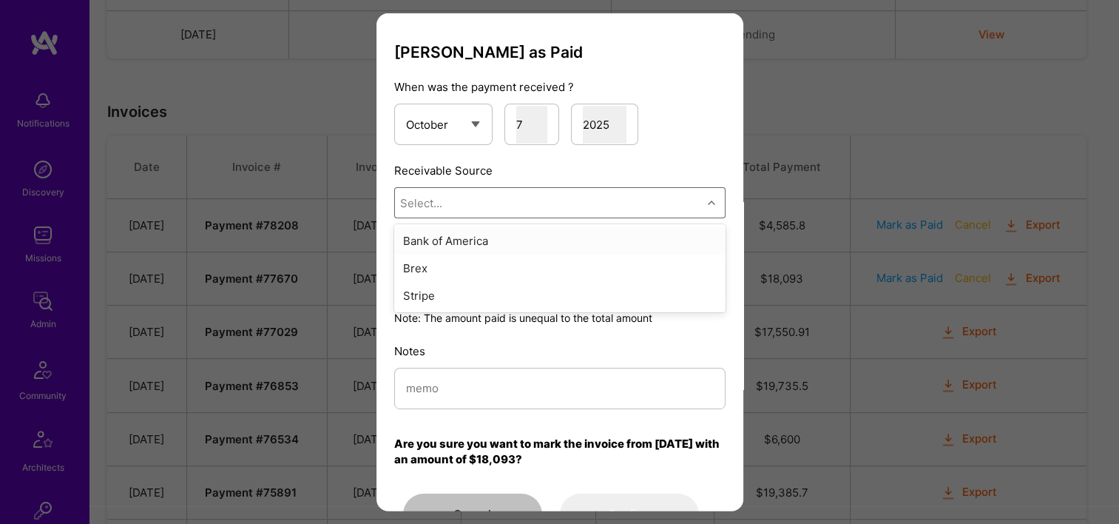
click at [468, 205] on div "Select..." at bounding box center [548, 203] width 307 height 30
click at [470, 294] on div "Stripe" at bounding box center [559, 295] width 331 height 27
click at [457, 393] on input "modal" at bounding box center [560, 388] width 308 height 38
paste input "77670"
type input "77670"
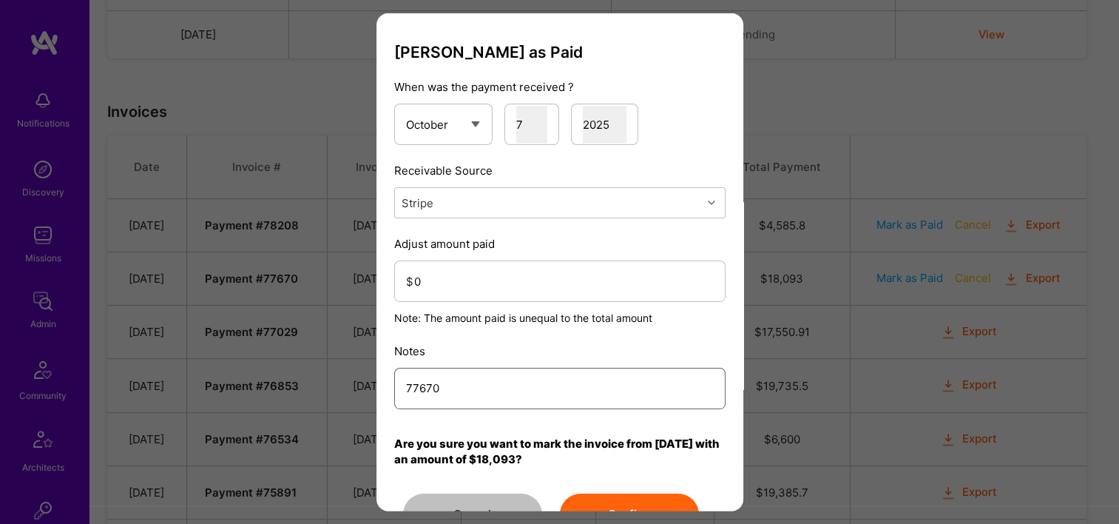
click at [376, 410] on div "Mark Invoice as Paid When was the payment received ? January February March Apr…" at bounding box center [559, 262] width 367 height 498
type input "Reconciled from Stripe"
click at [434, 272] on input "0" at bounding box center [563, 281] width 299 height 38
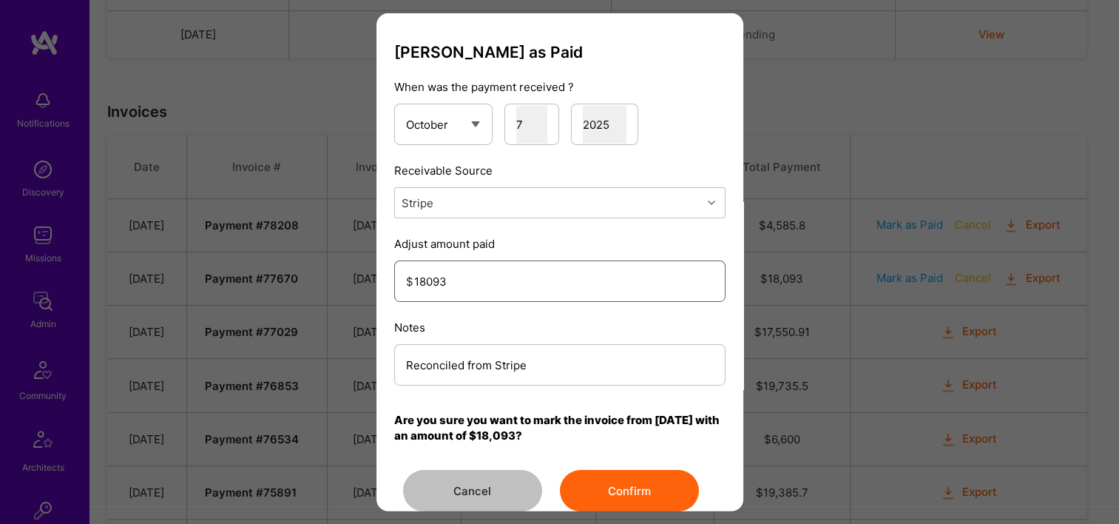
type input "18093"
click at [634, 474] on button "Confirm" at bounding box center [629, 490] width 139 height 41
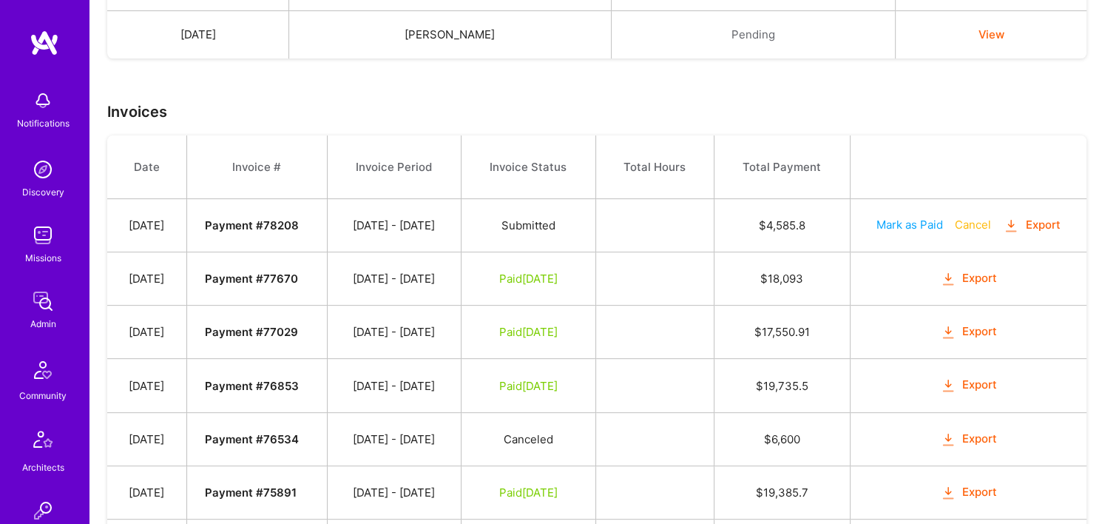
drag, startPoint x: 814, startPoint y: 103, endPoint x: 825, endPoint y: 154, distance: 52.2
click at [814, 103] on h3 "Invoices" at bounding box center [604, 112] width 994 height 18
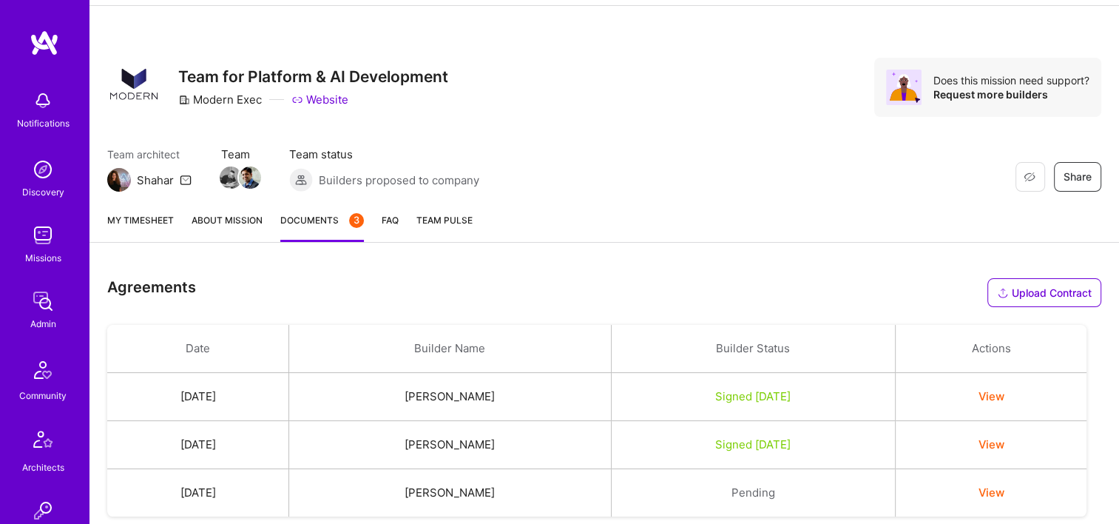
scroll to position [0, 0]
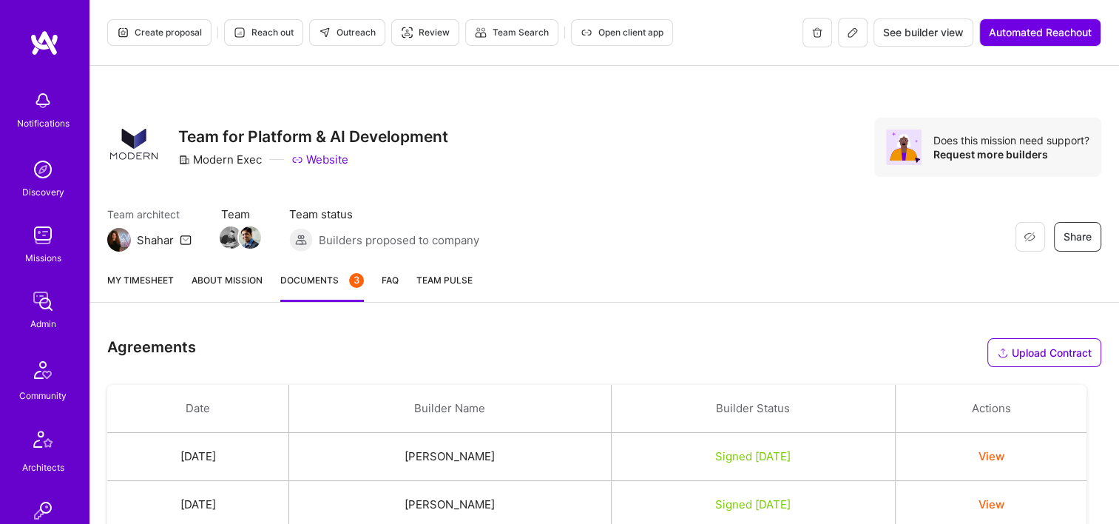
click at [847, 35] on icon at bounding box center [853, 33] width 12 height 12
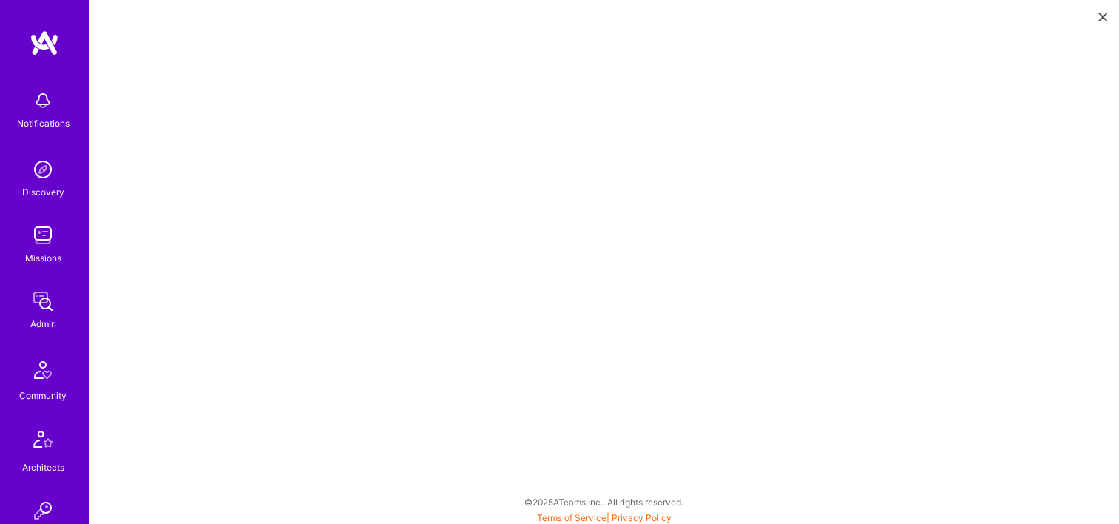
click at [1102, 9] on button at bounding box center [1103, 16] width 18 height 24
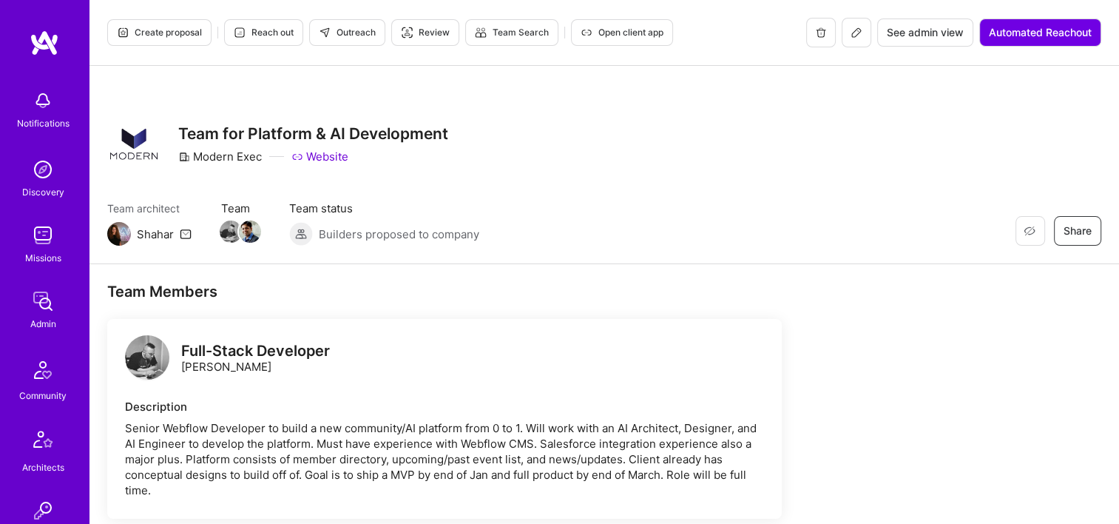
click at [916, 36] on span "See admin view" at bounding box center [925, 32] width 77 height 15
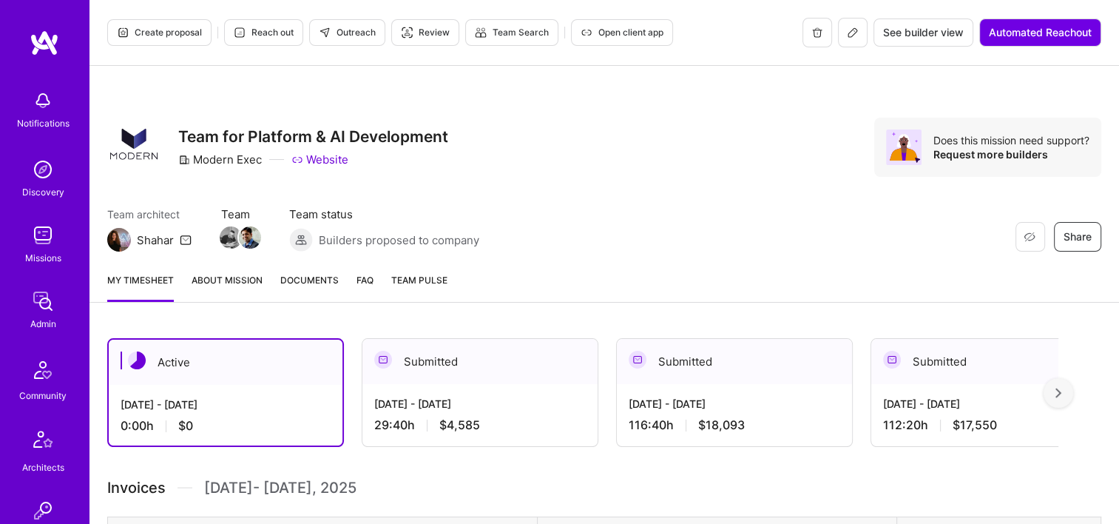
click at [296, 282] on span "Documents" at bounding box center [309, 280] width 58 height 16
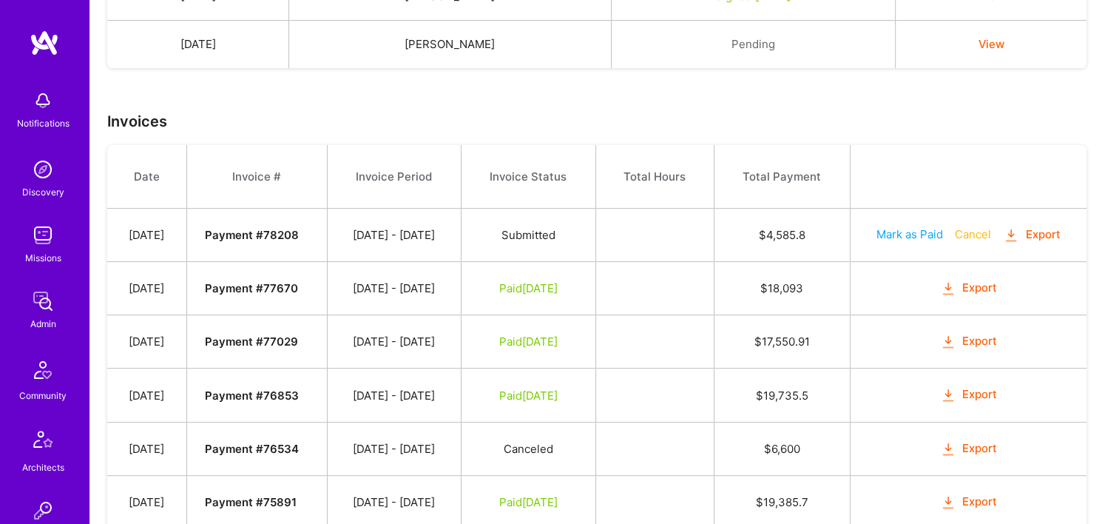
scroll to position [592, 0]
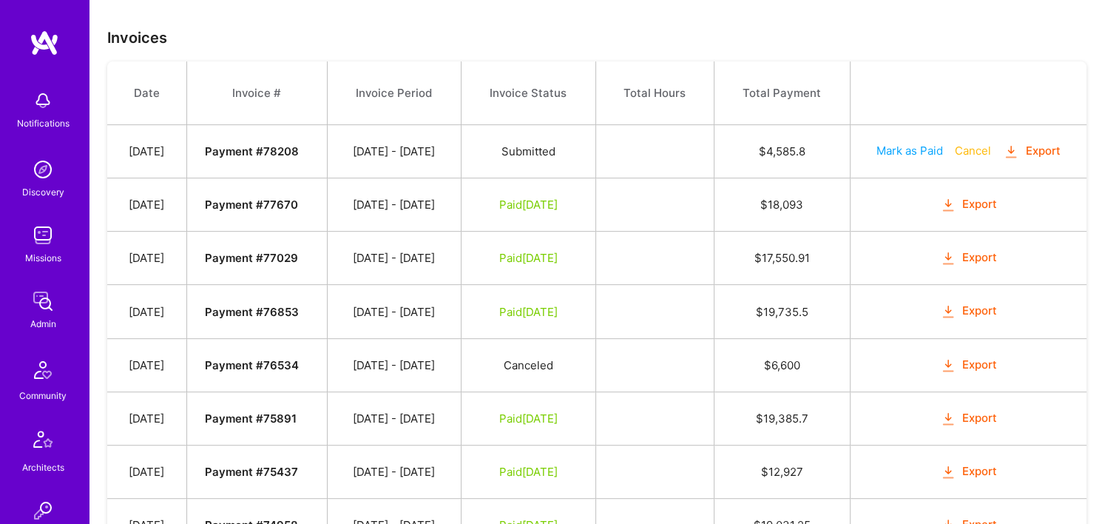
click at [1053, 151] on button "Export" at bounding box center [1032, 151] width 58 height 17
